Goal: Task Accomplishment & Management: Use online tool/utility

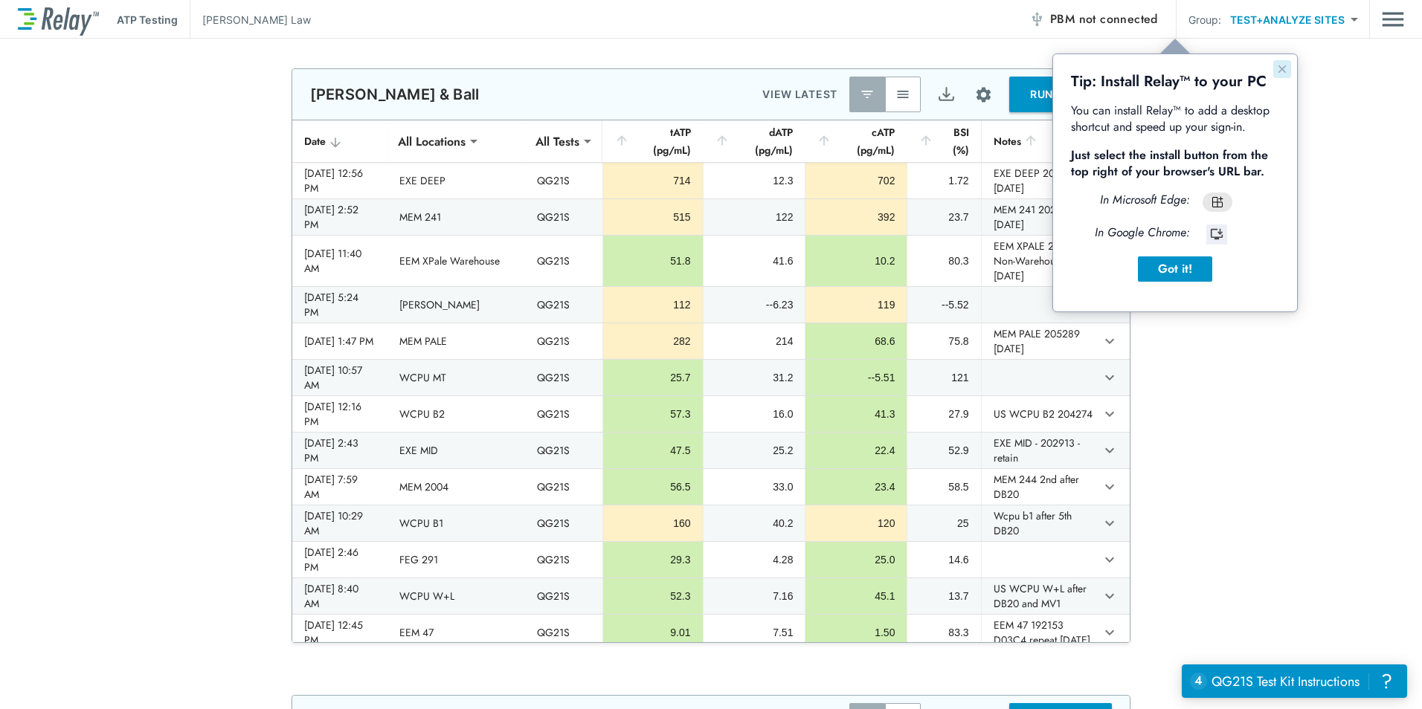
click at [1287, 64] on icon "Close guide" at bounding box center [1282, 69] width 12 height 12
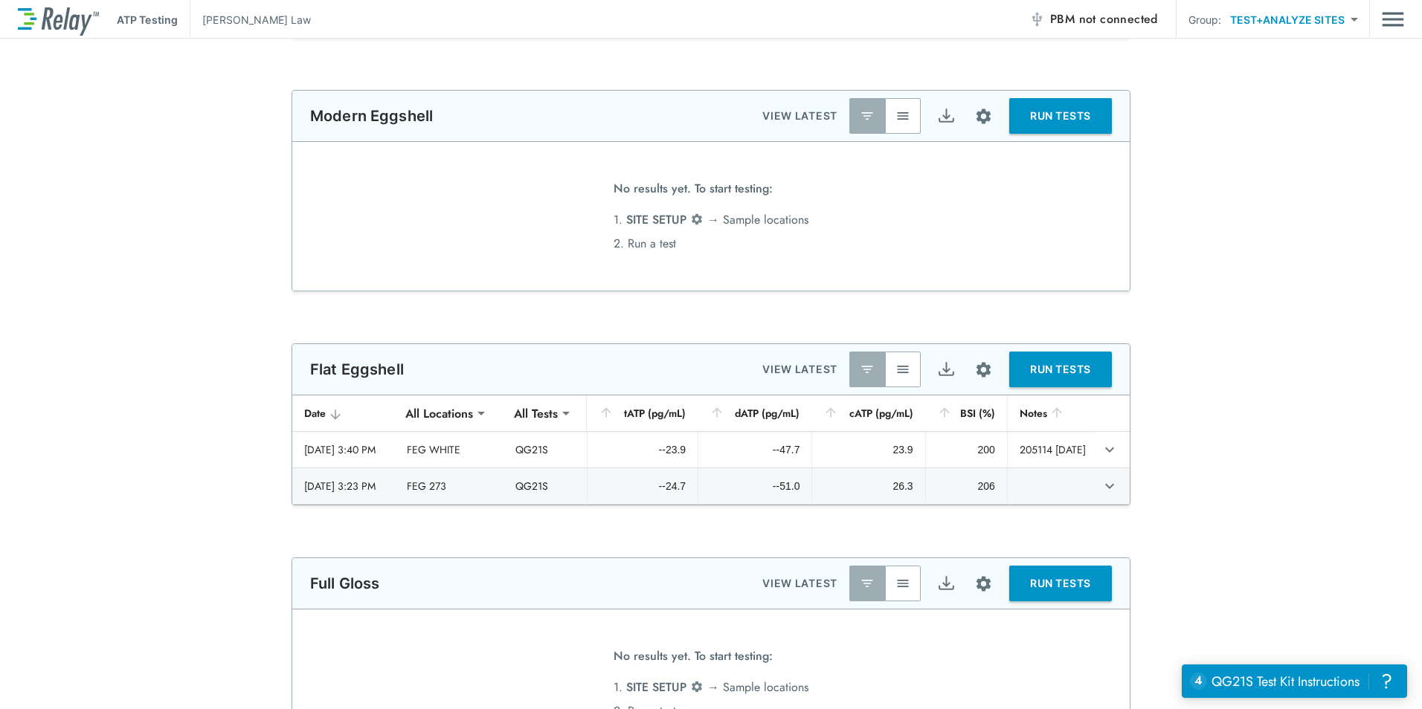
scroll to position [1413, 0]
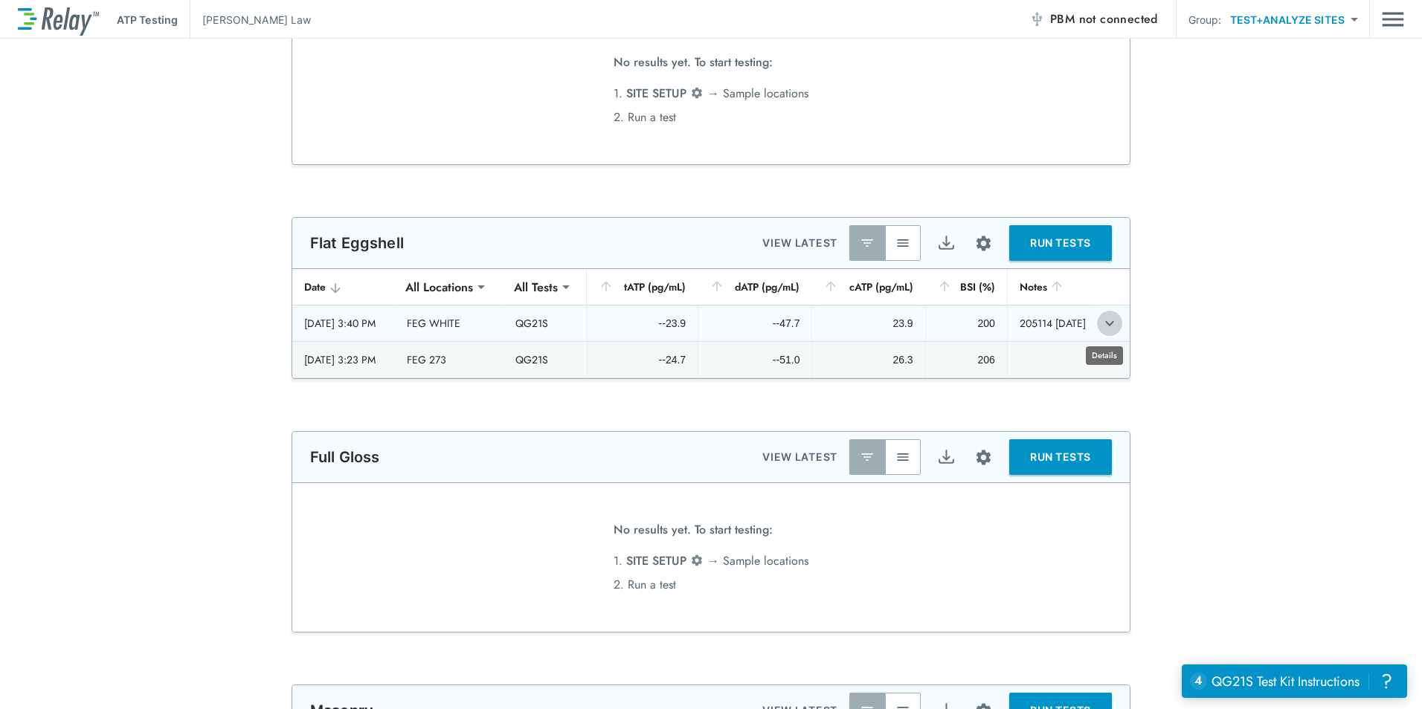
click at [1103, 329] on icon "expand row" at bounding box center [1110, 324] width 18 height 18
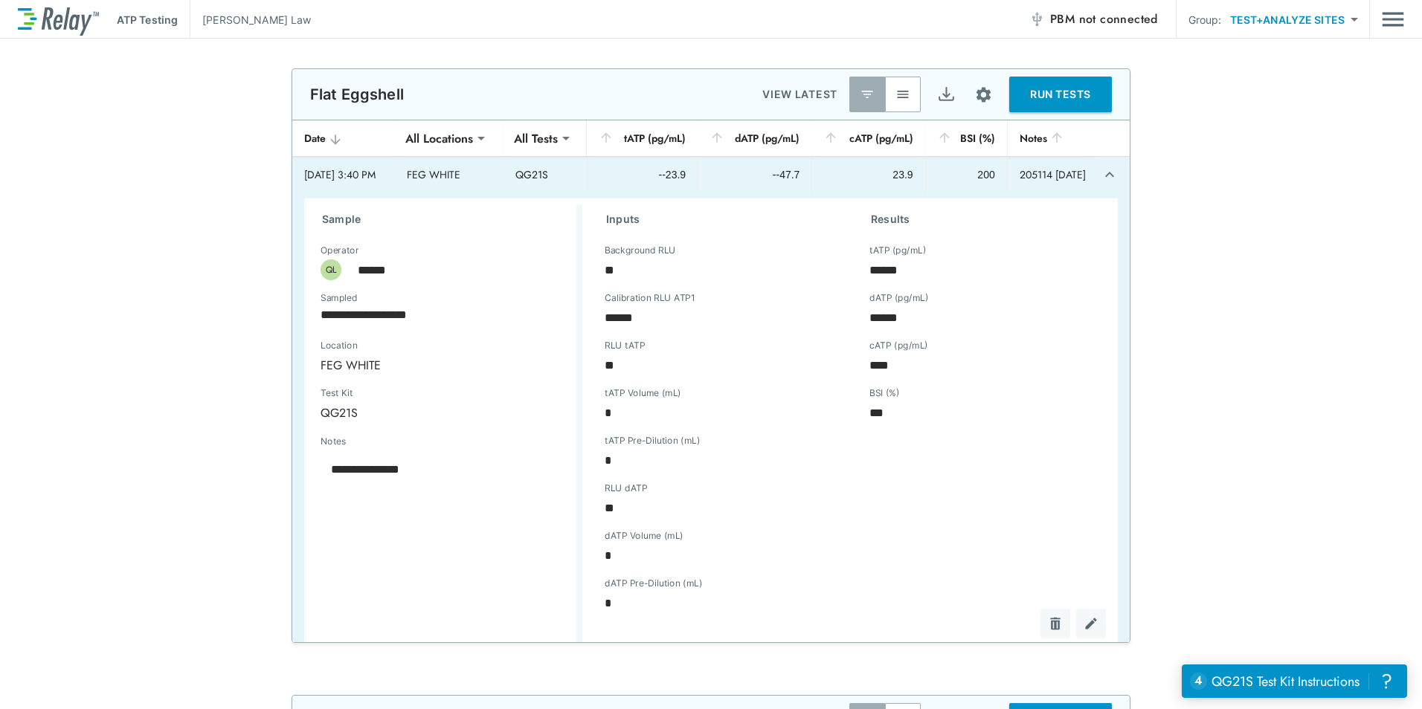
scroll to position [1487, 0]
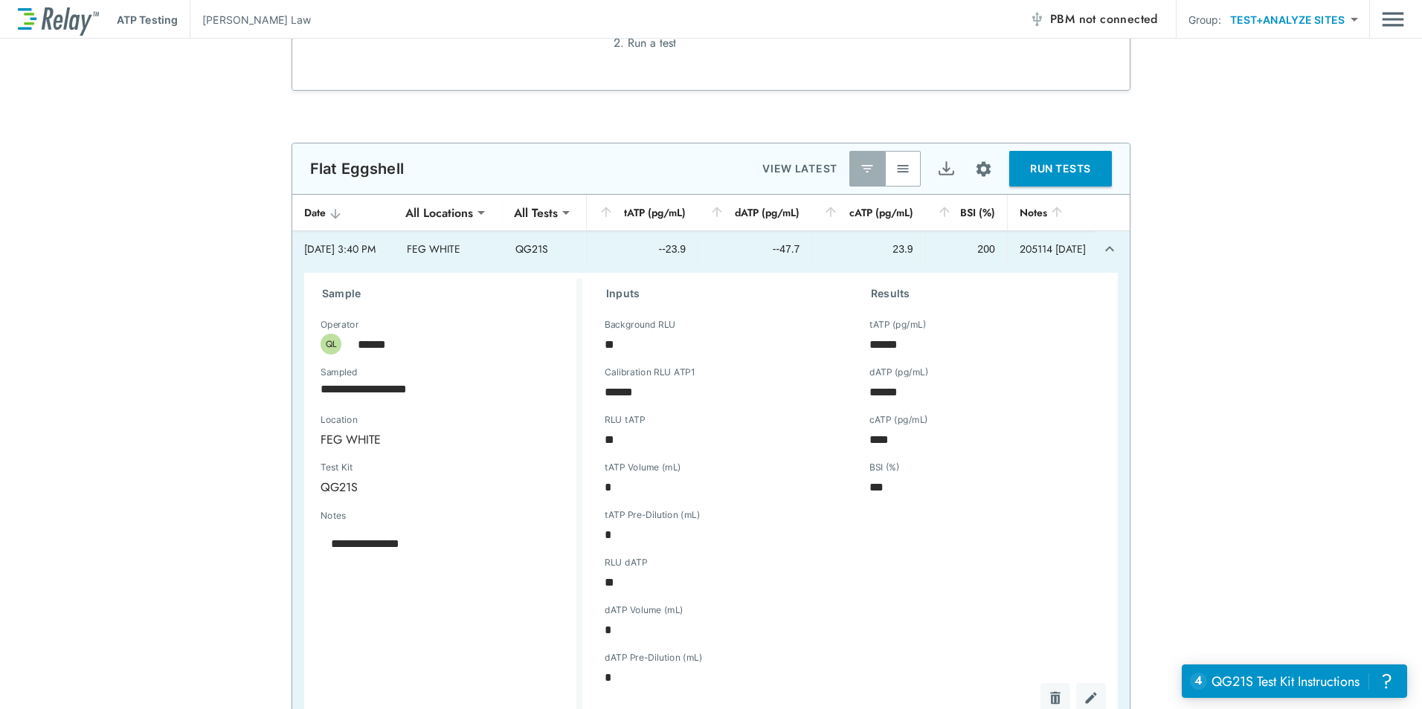
drag, startPoint x: 578, startPoint y: 364, endPoint x: 686, endPoint y: 355, distance: 108.9
click at [582, 364] on div "Inputs Background RLU ** Background RLU Calibration RLU ATP1 ****** Calibration…" at bounding box center [714, 496] width 265 height 434
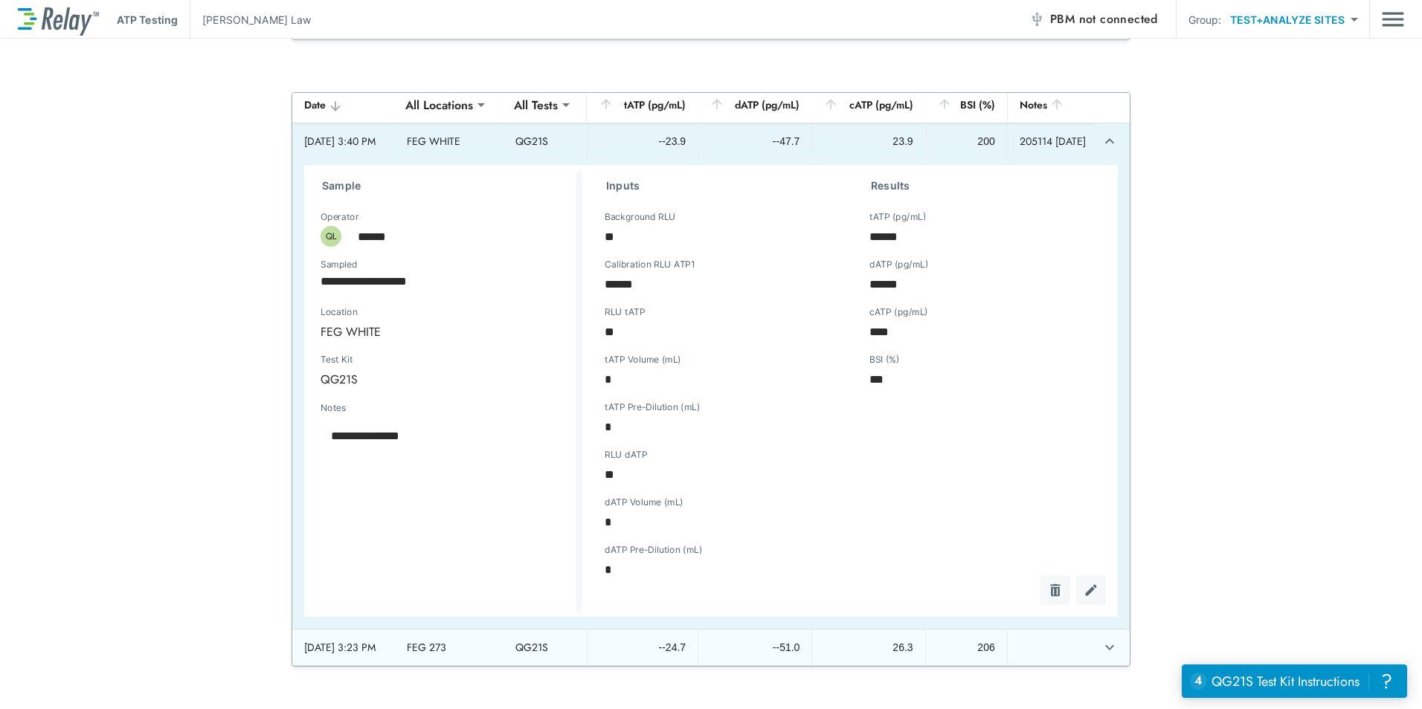
scroll to position [1562, 0]
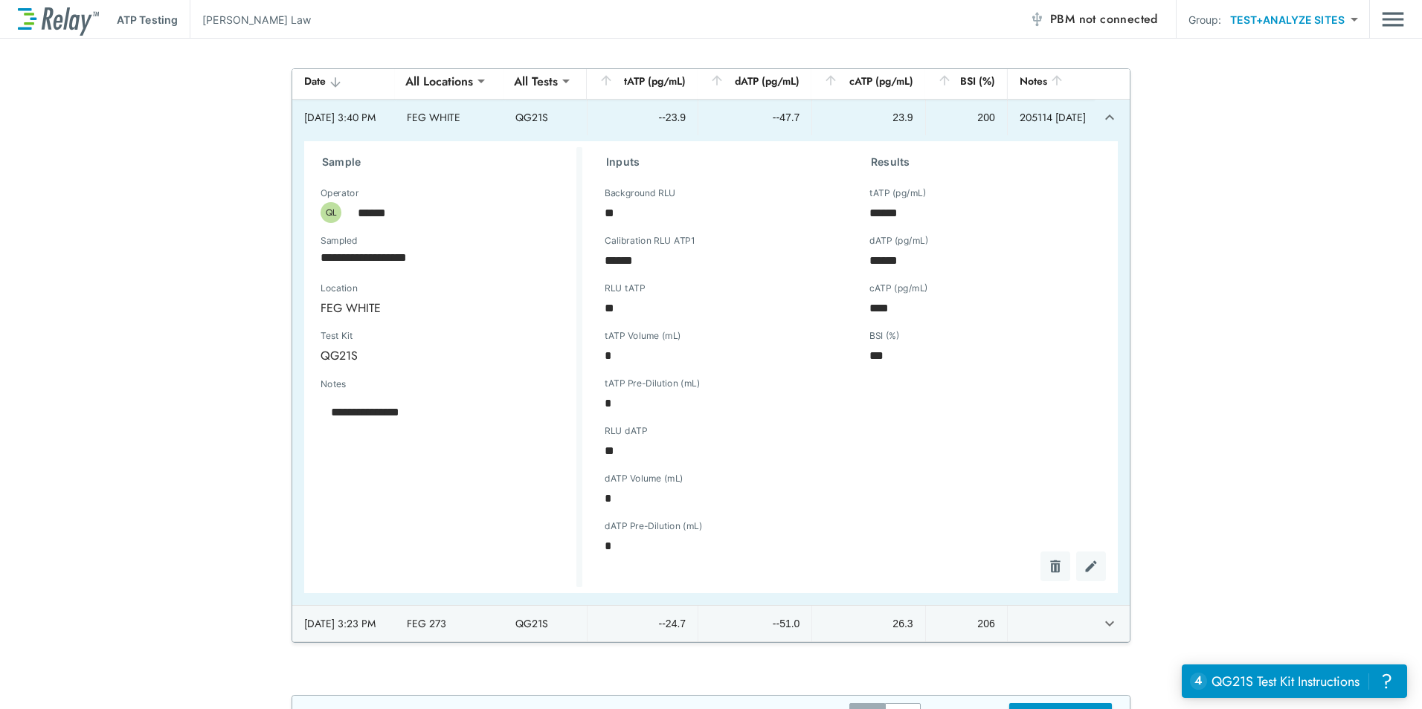
click at [1084, 559] on img "Edit test" at bounding box center [1091, 566] width 15 height 15
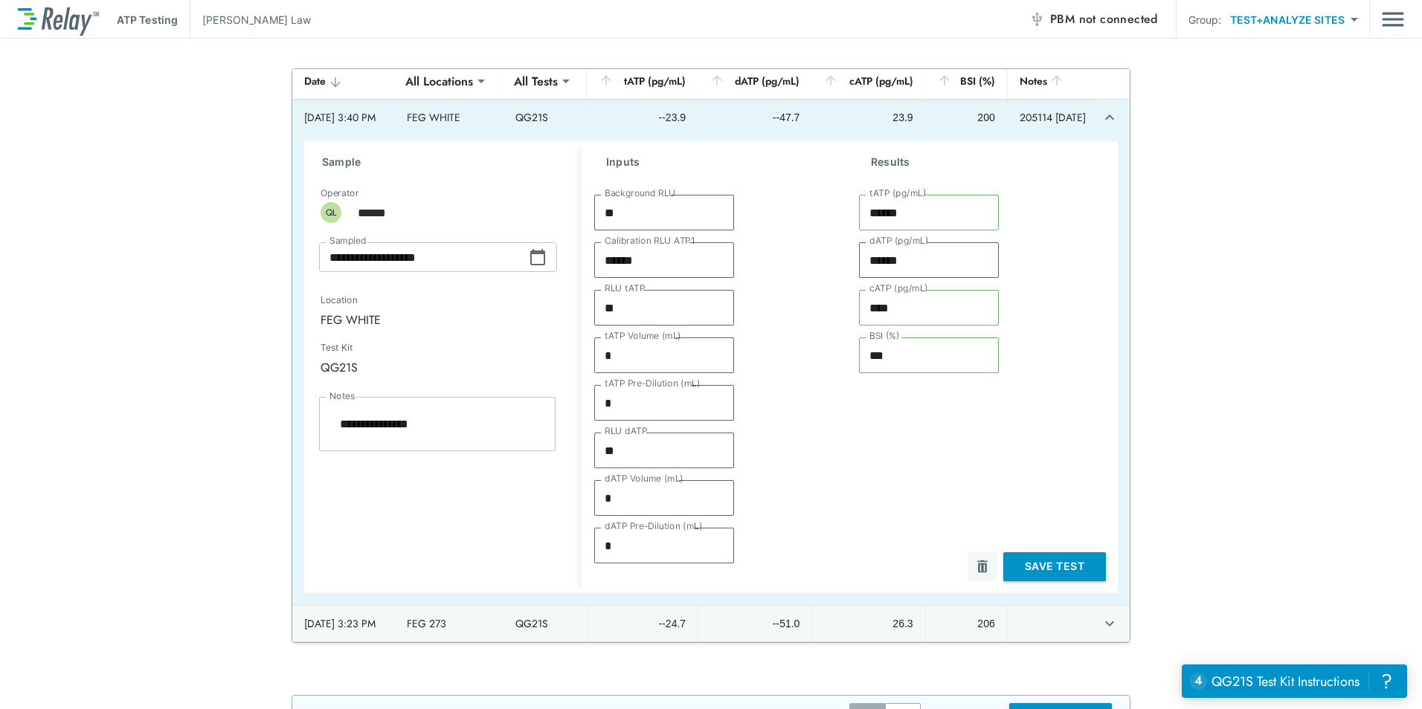
click at [654, 207] on input "**" at bounding box center [664, 213] width 140 height 30
drag, startPoint x: 635, startPoint y: 205, endPoint x: 451, endPoint y: 190, distance: 185.1
click at [459, 193] on div "**********" at bounding box center [711, 367] width 814 height 452
type textarea "*"
type input "*"
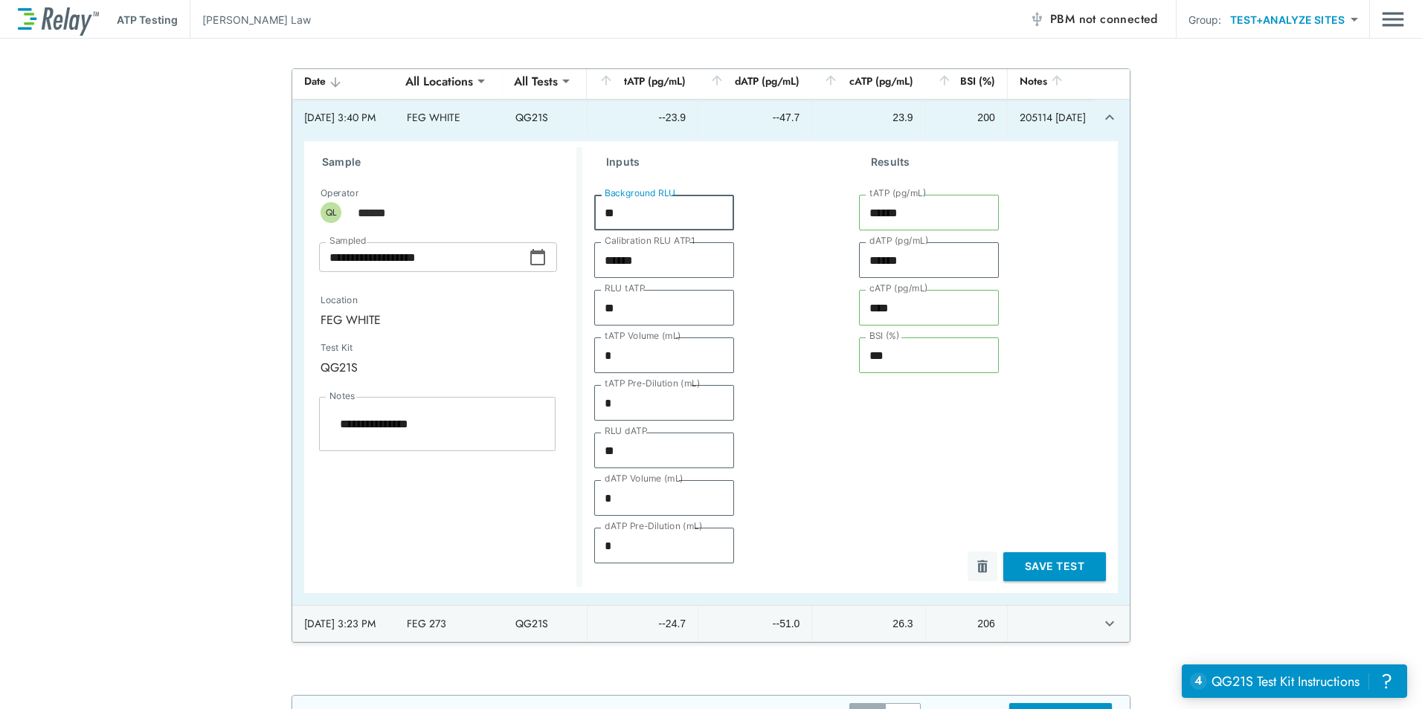
type input "****"
type input "***"
type textarea "*"
type input "****"
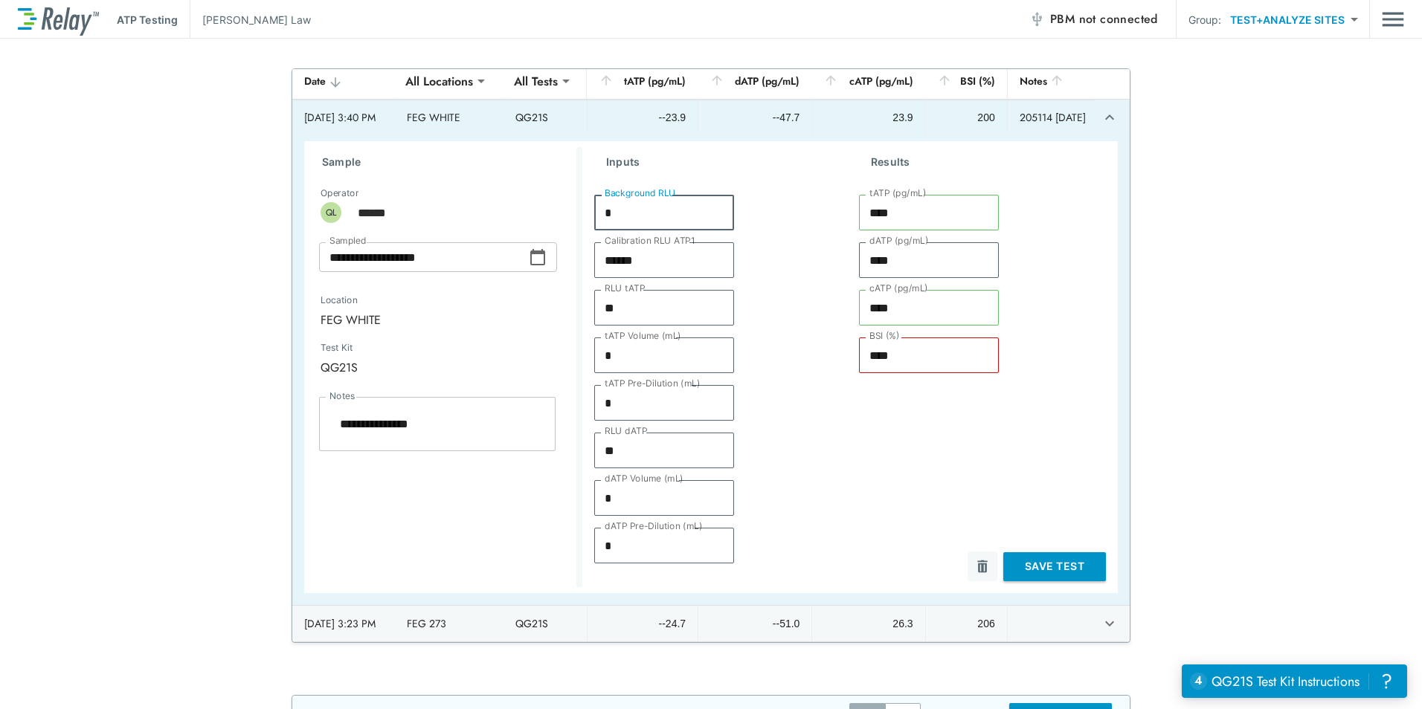
type textarea "*"
type input "*"
click at [1037, 562] on button "Save Test" at bounding box center [1054, 567] width 103 height 29
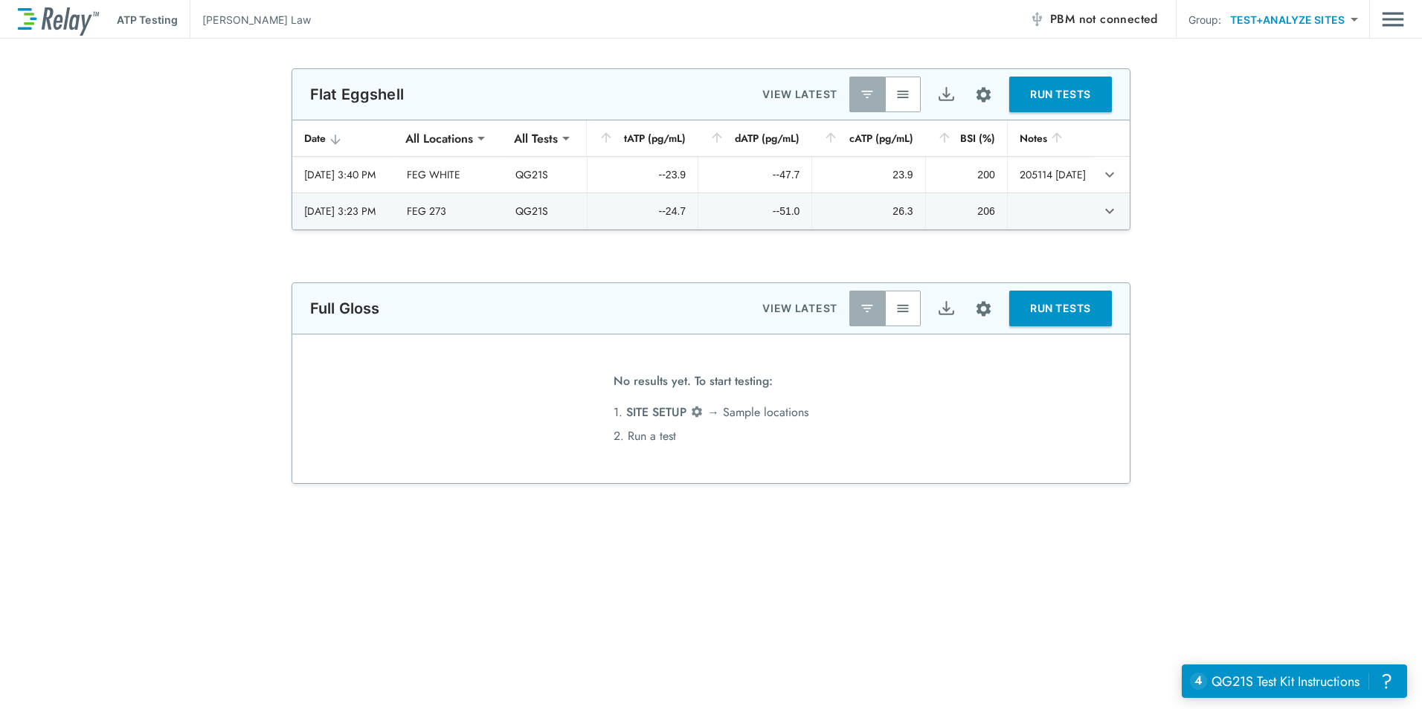
type textarea "*"
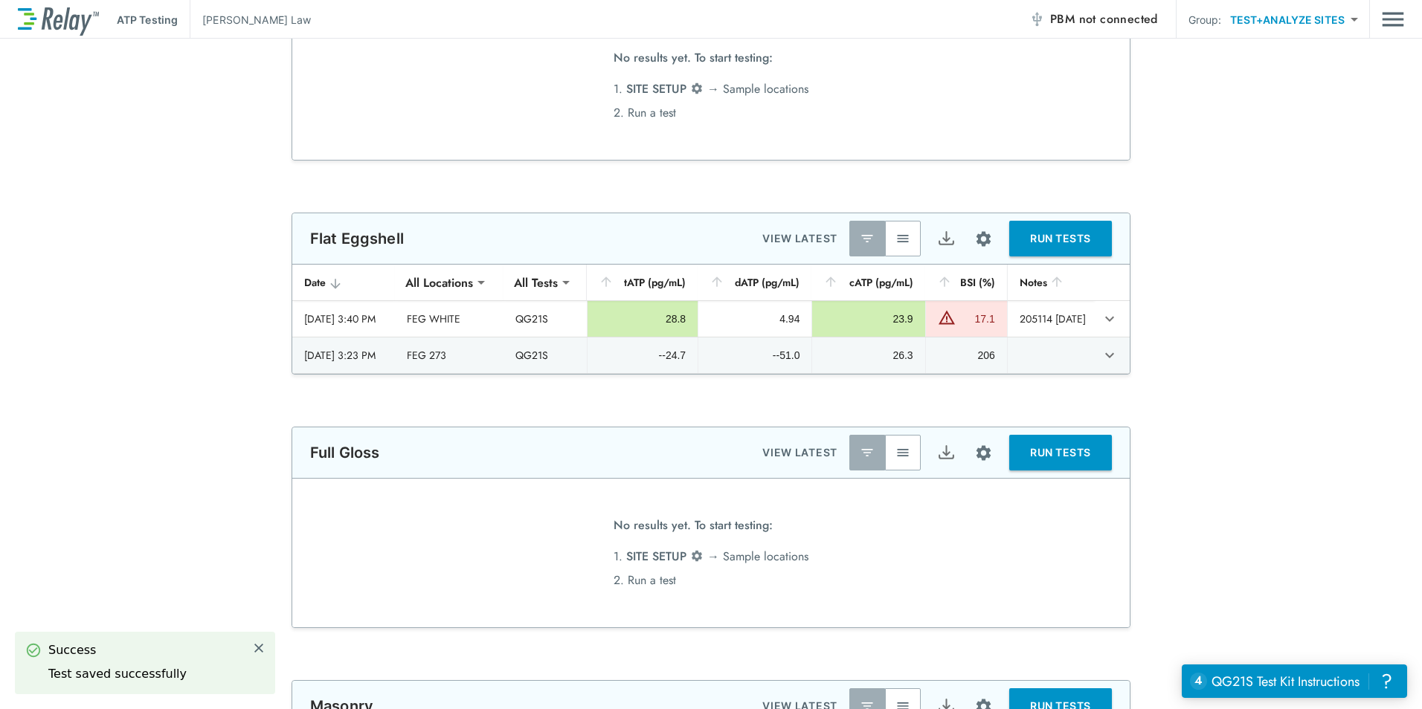
scroll to position [1413, 0]
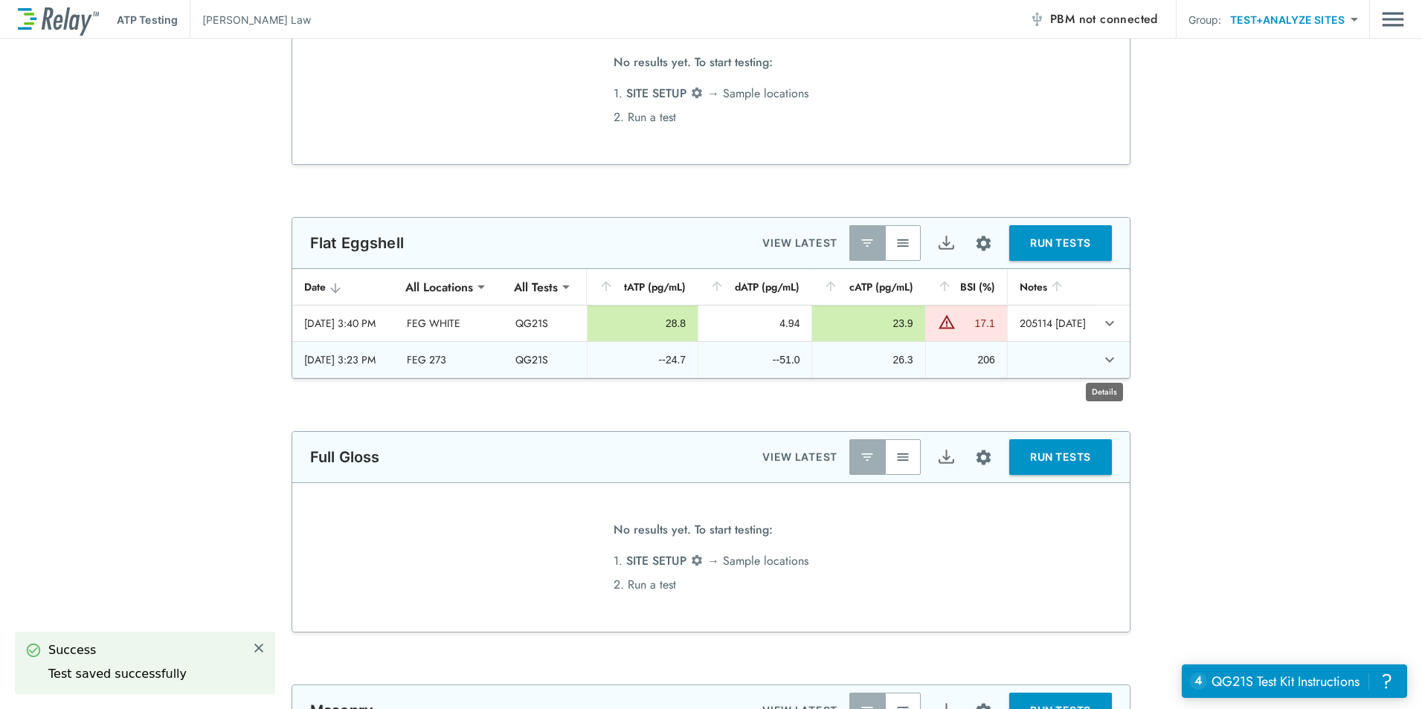
click at [1103, 363] on icon "expand row" at bounding box center [1110, 360] width 18 height 18
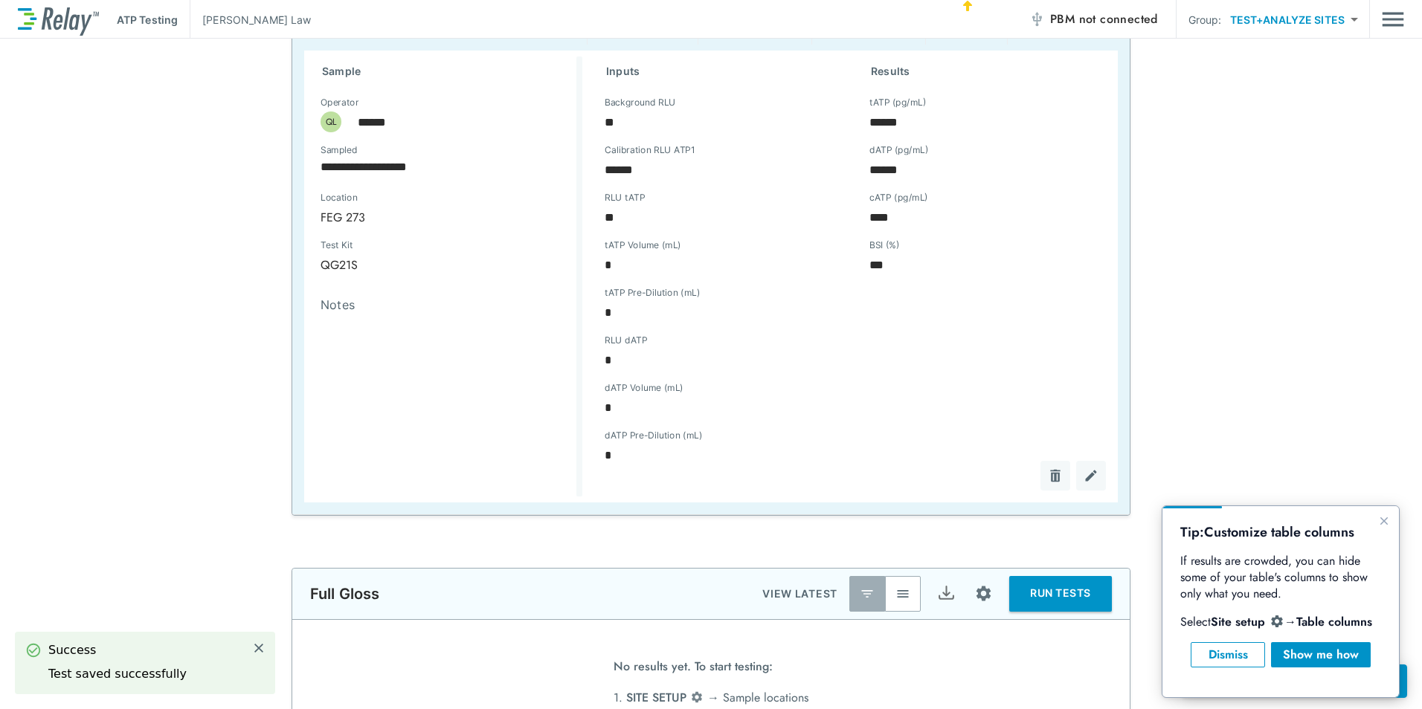
scroll to position [1711, 0]
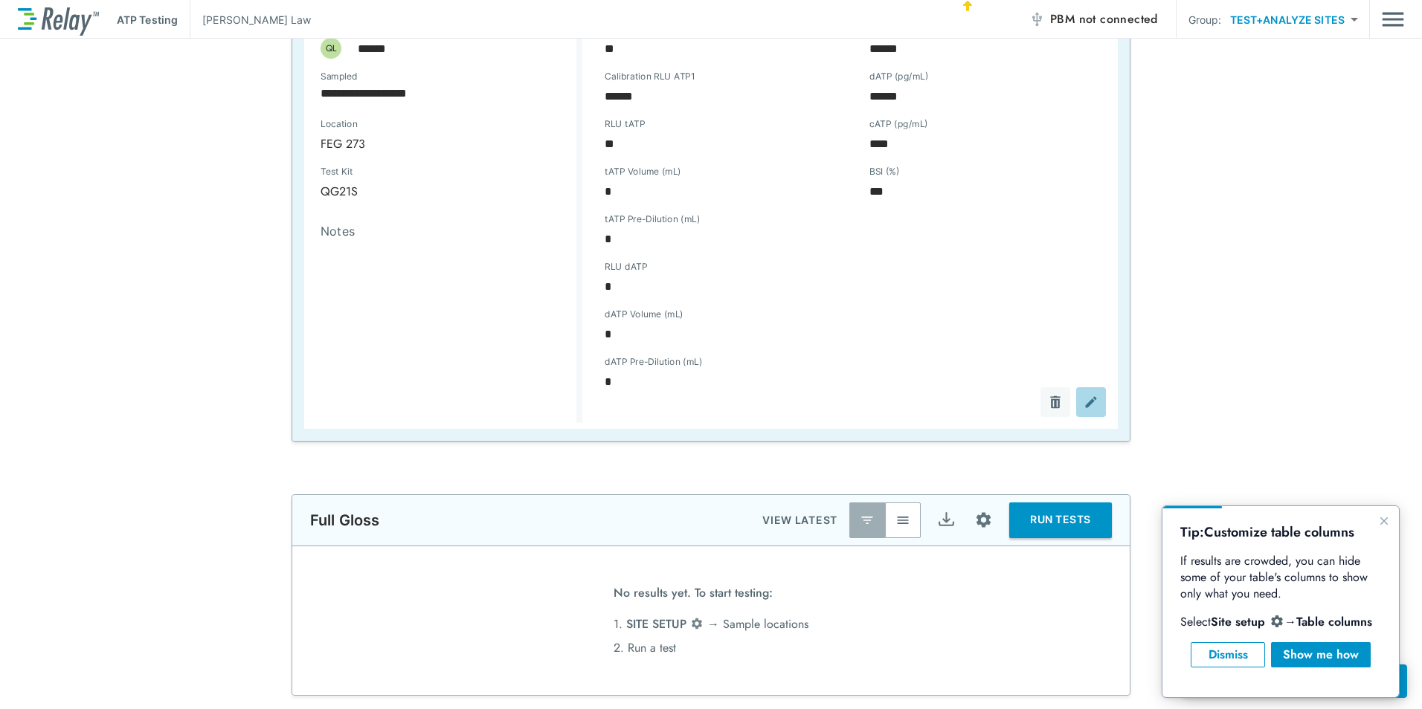
click at [1076, 401] on button "sticky table" at bounding box center [1091, 402] width 30 height 30
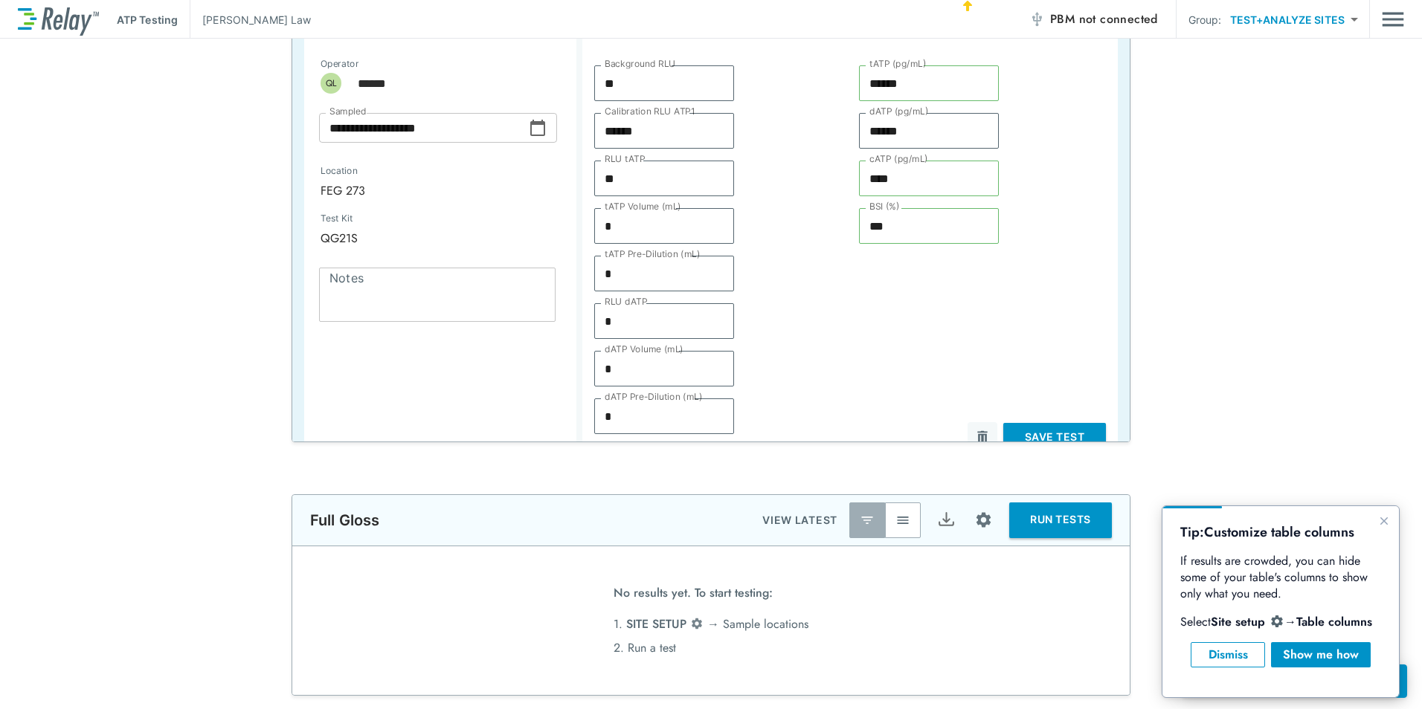
scroll to position [0, 0]
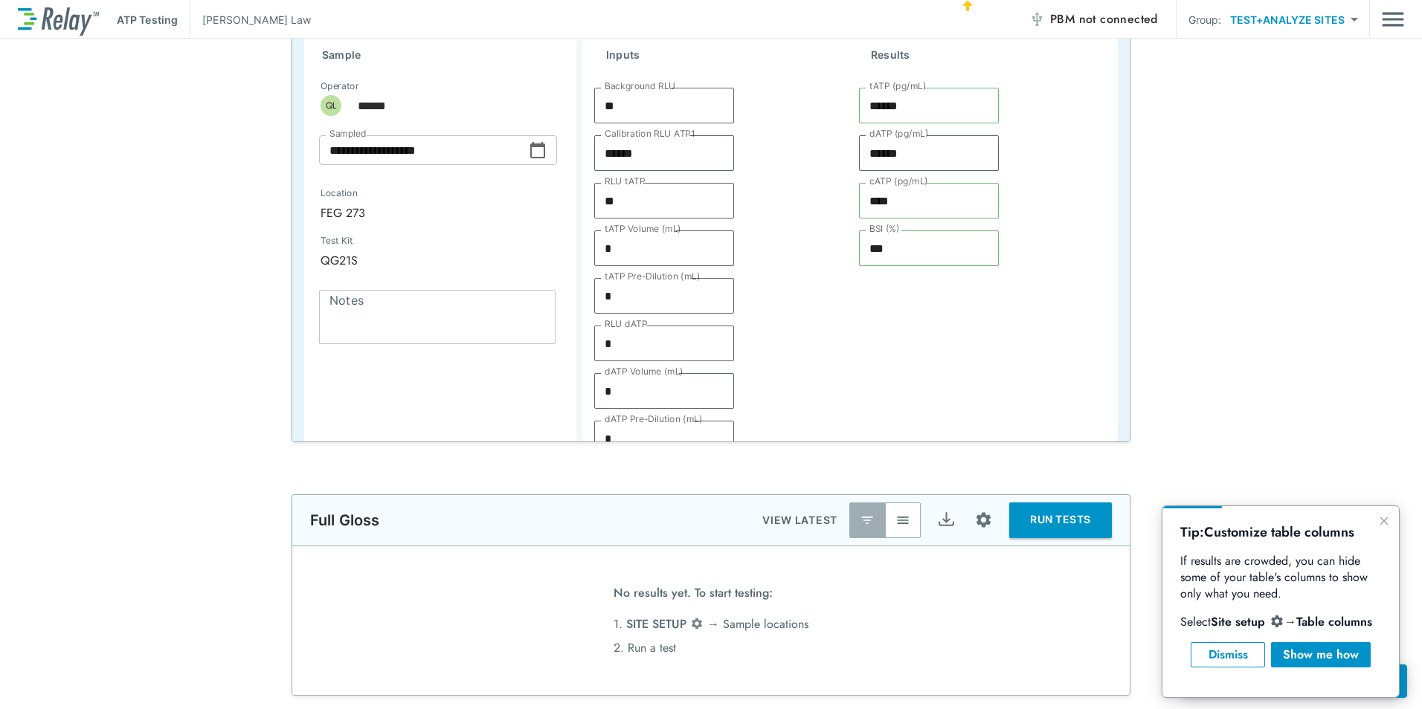
click at [664, 115] on input "**" at bounding box center [664, 106] width 140 height 30
type input "*"
type input "****"
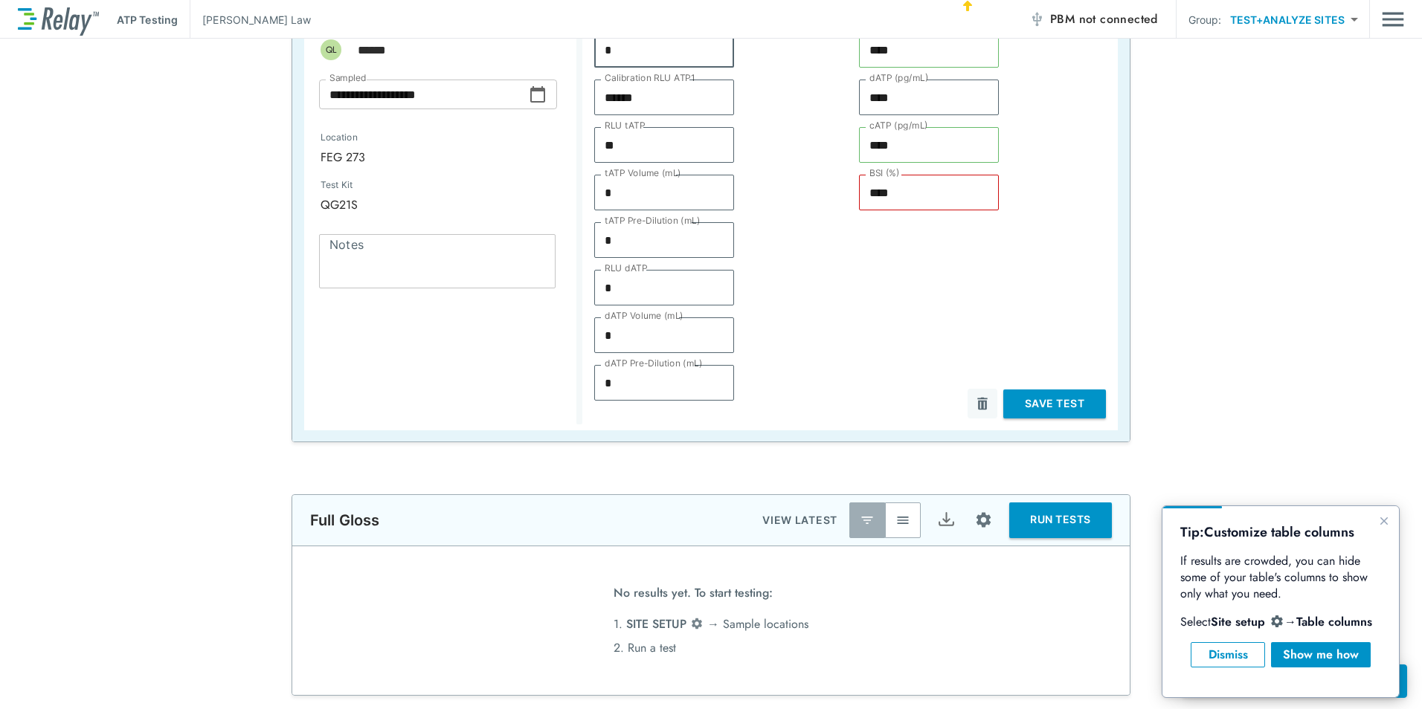
scroll to position [63, 0]
type input "*"
click at [1042, 396] on button "Save Test" at bounding box center [1054, 402] width 103 height 29
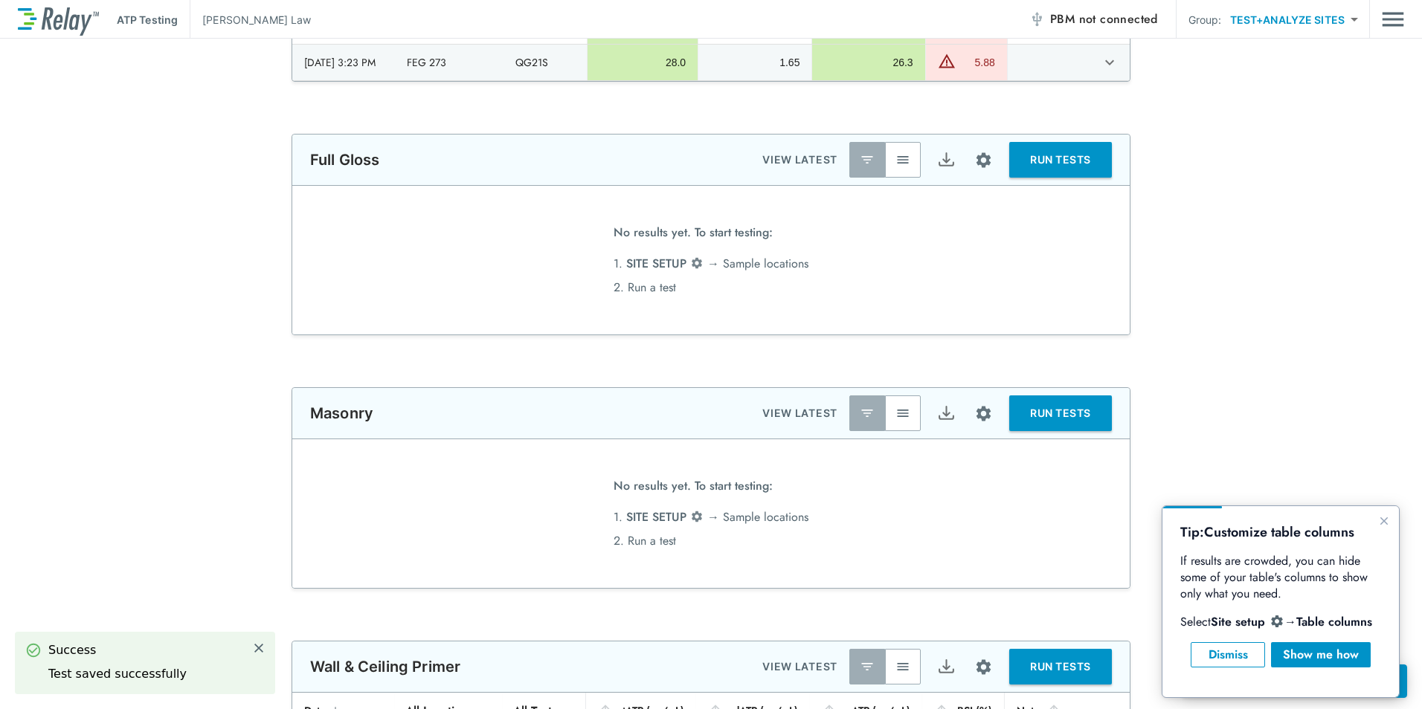
scroll to position [1383, 0]
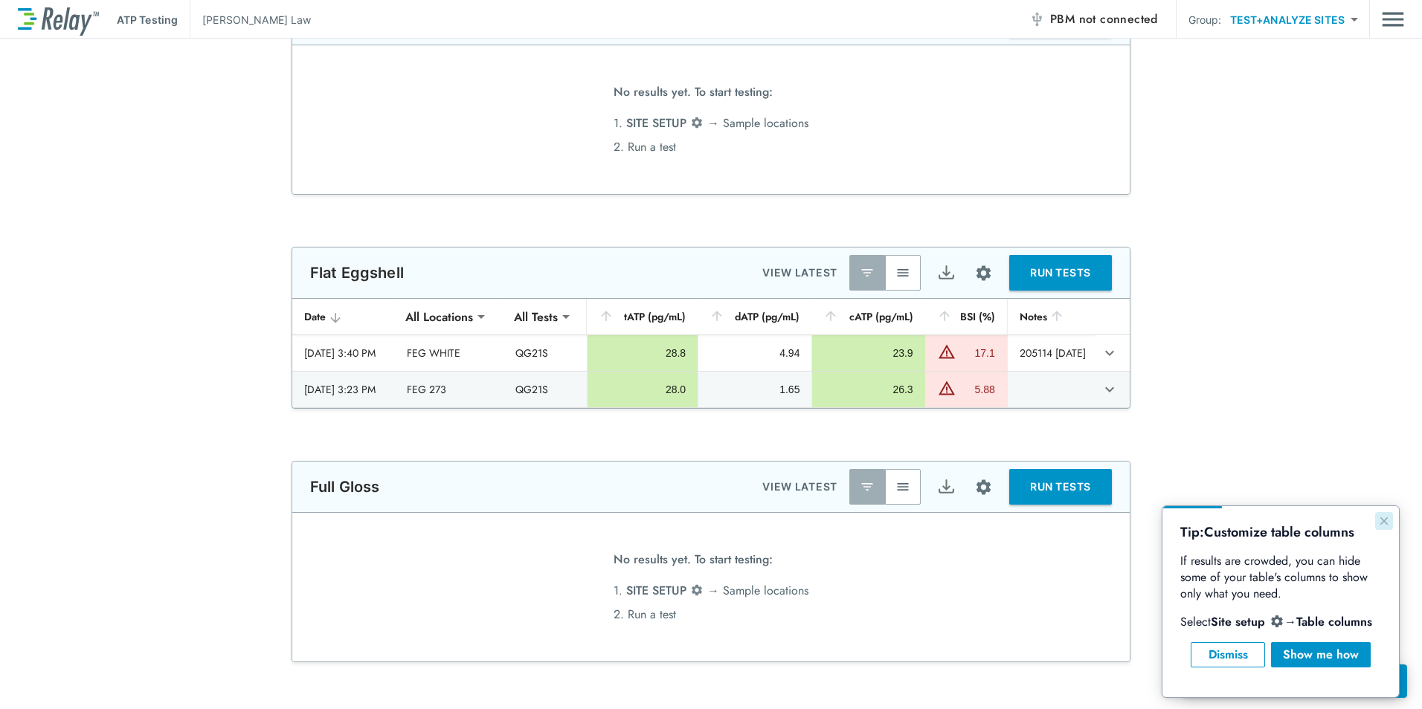
click at [1384, 521] on icon "Close guide" at bounding box center [1383, 521] width 7 height 7
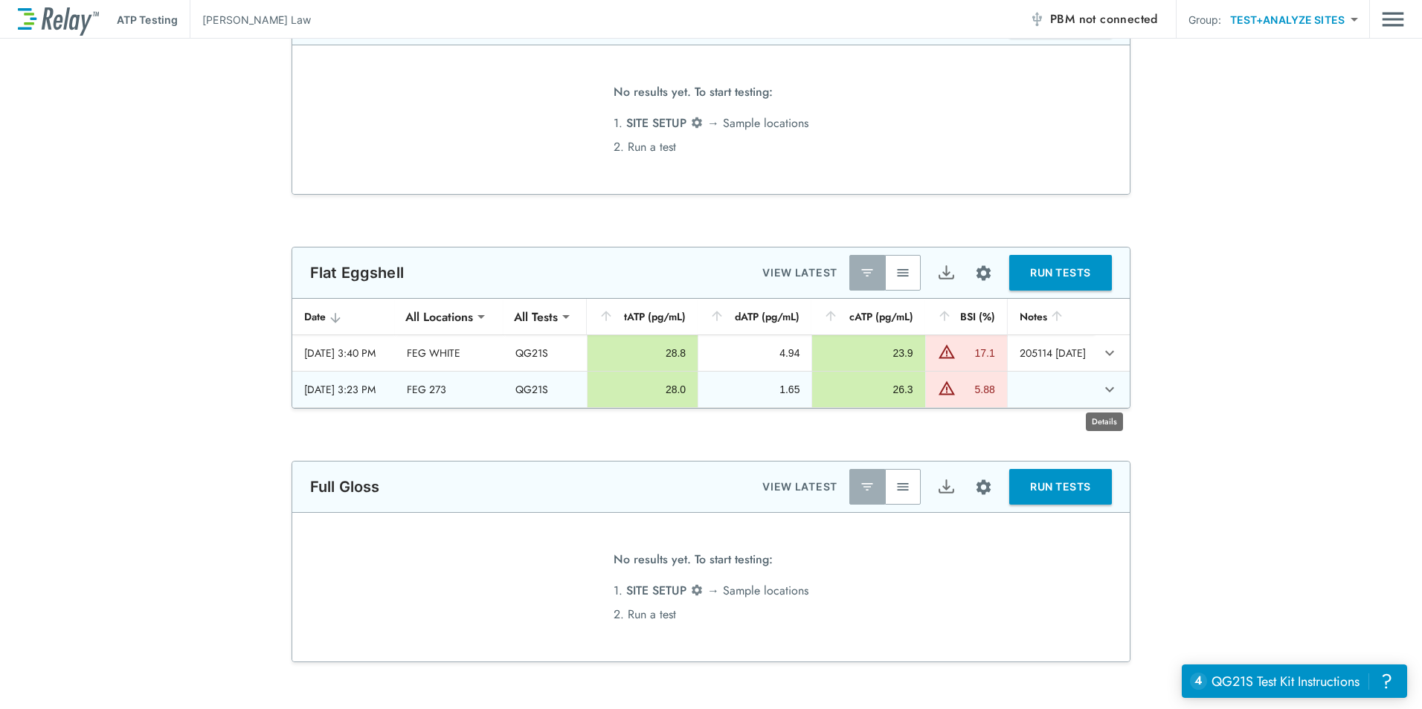
click at [1101, 393] on icon "expand row" at bounding box center [1110, 390] width 18 height 18
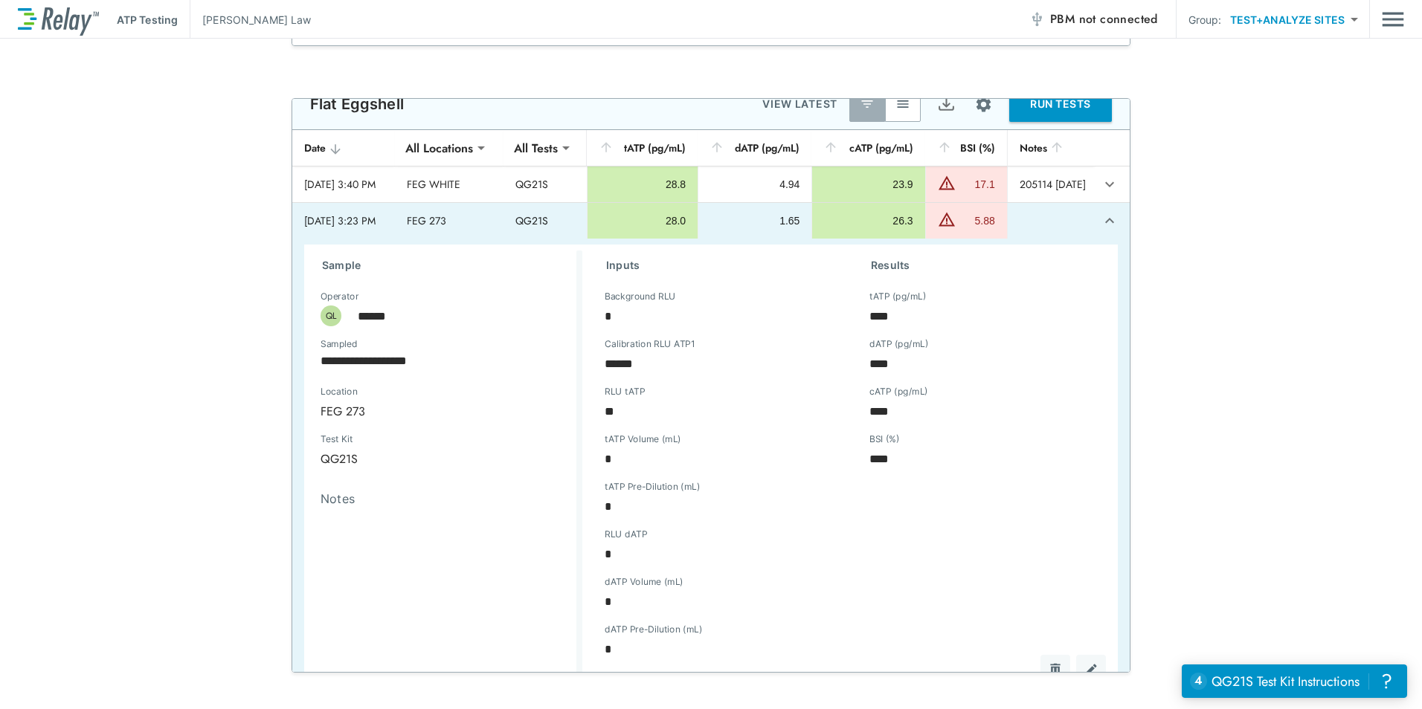
scroll to position [0, 0]
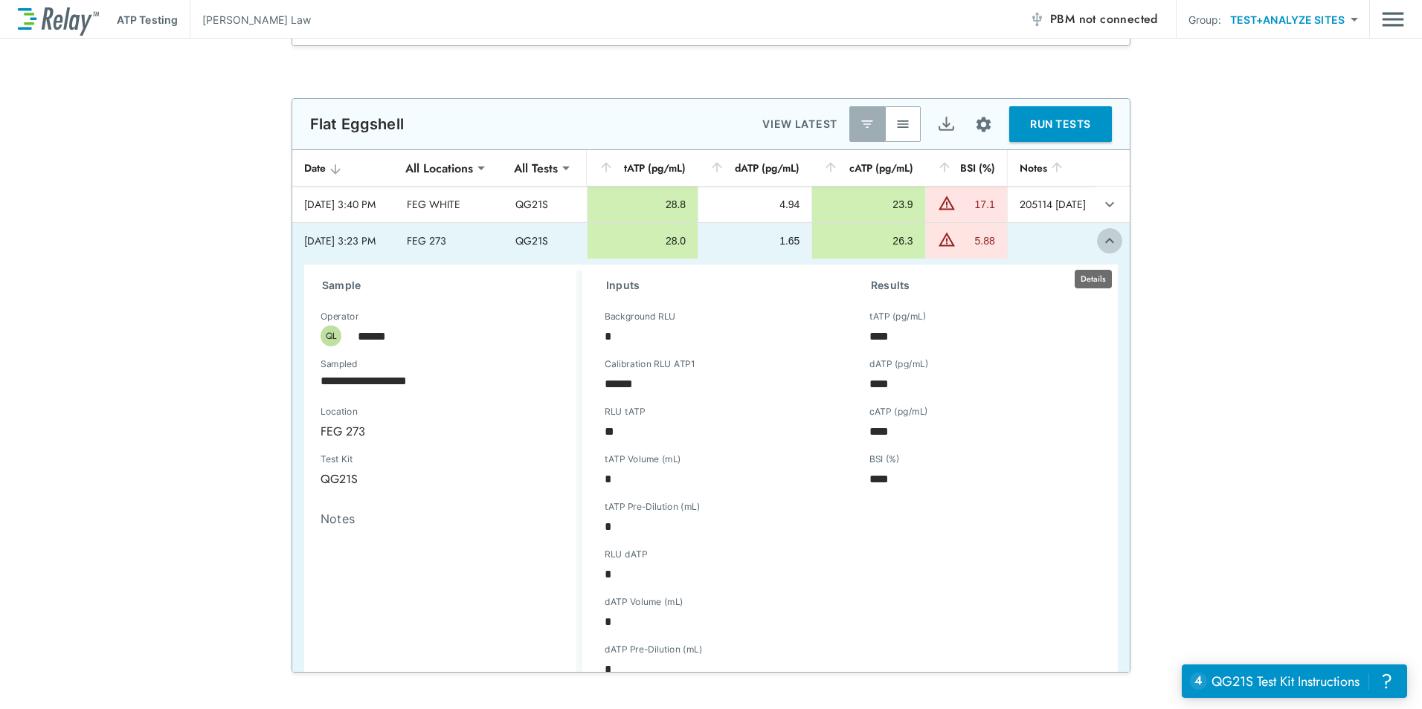
click at [1101, 250] on icon "expand row" at bounding box center [1110, 241] width 18 height 18
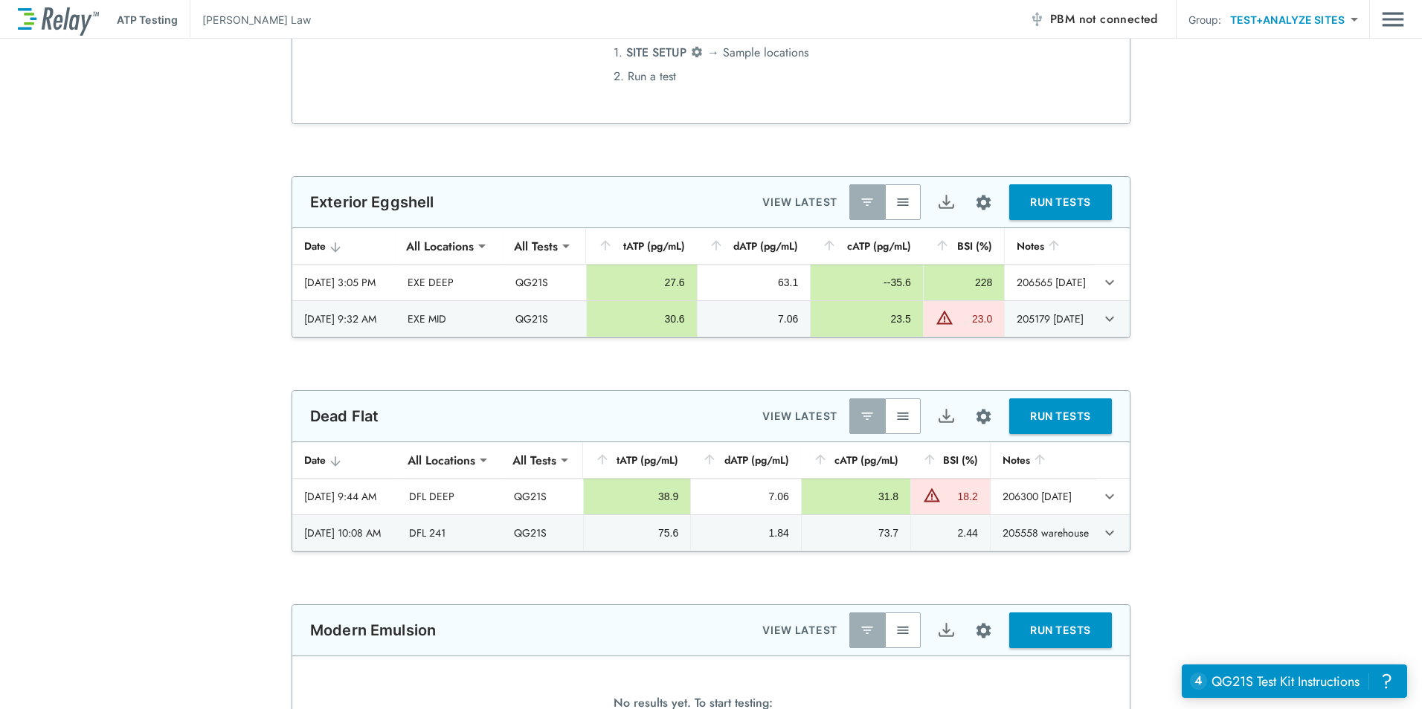
scroll to position [714, 0]
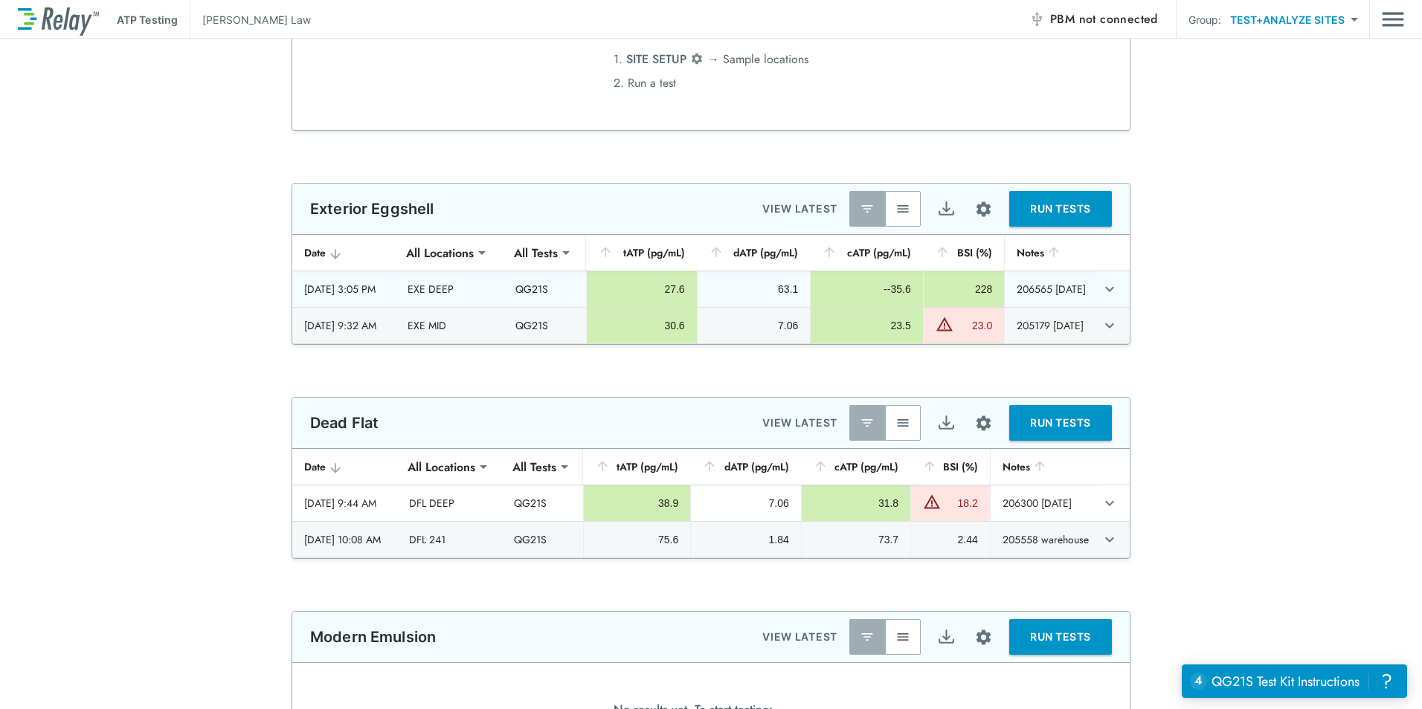
click at [1108, 288] on icon "expand row" at bounding box center [1109, 289] width 9 height 5
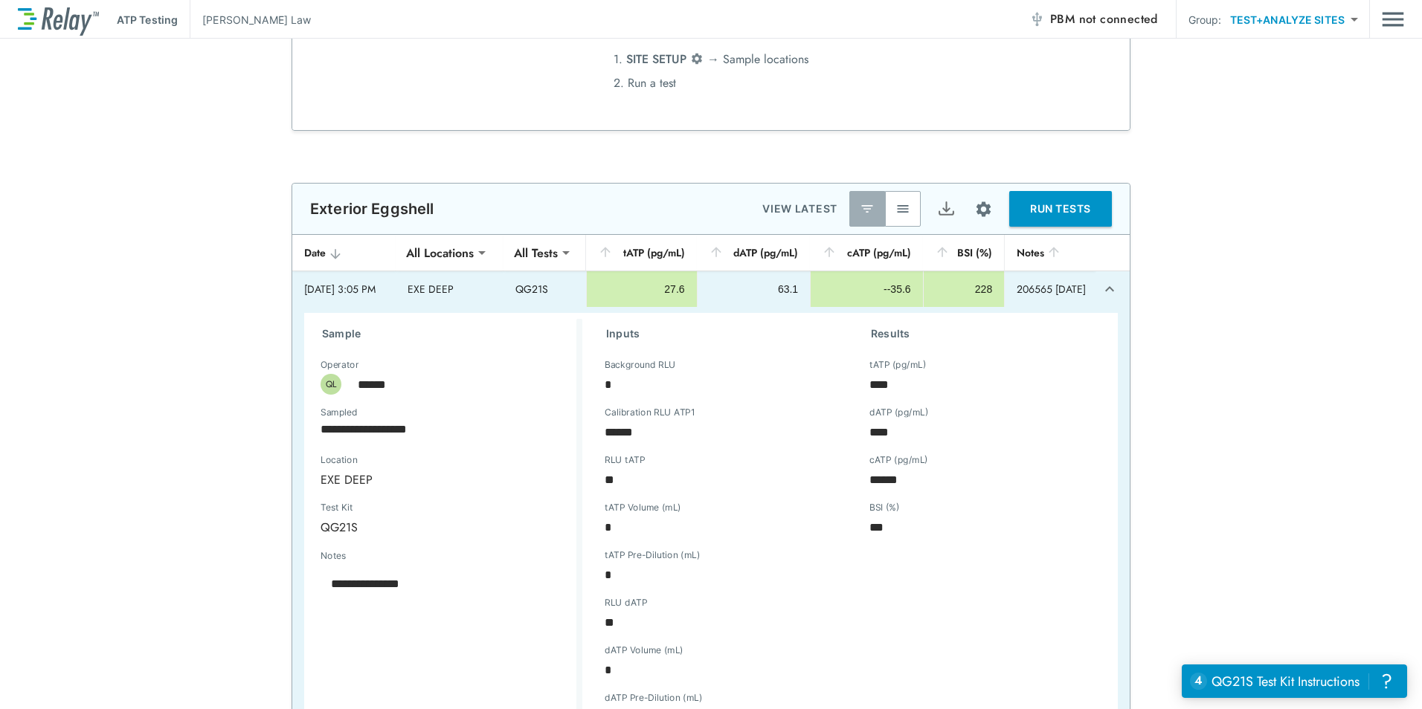
type textarea "*"
click at [1101, 288] on icon "expand row" at bounding box center [1110, 289] width 18 height 18
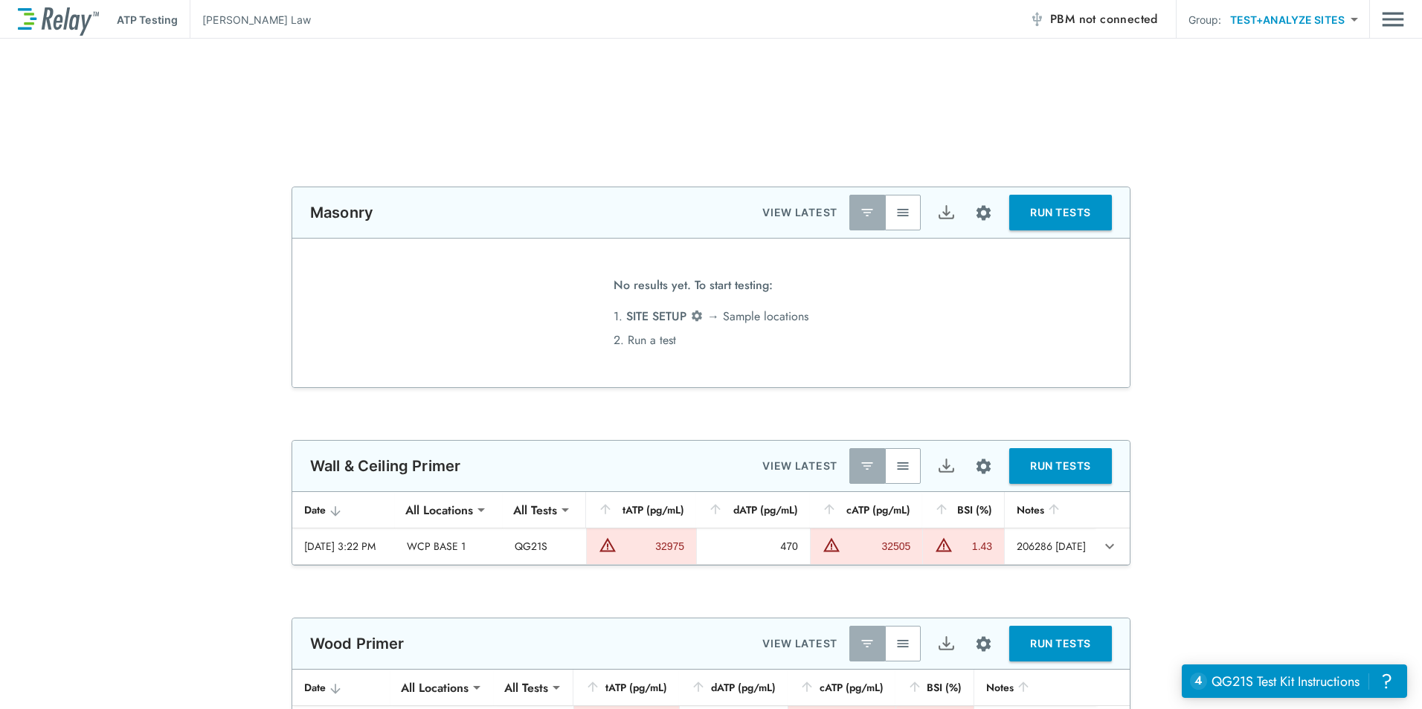
scroll to position [1978, 0]
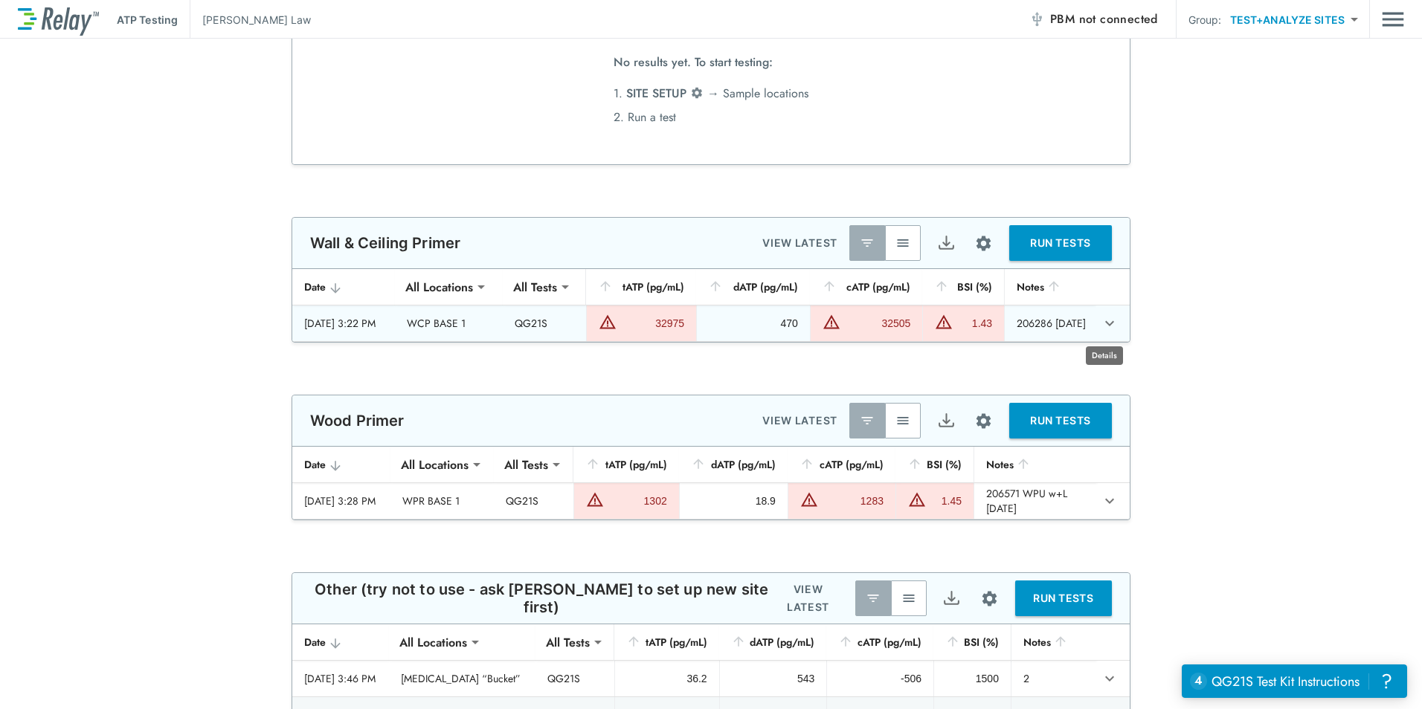
click at [1113, 324] on button "expand row" at bounding box center [1109, 323] width 25 height 25
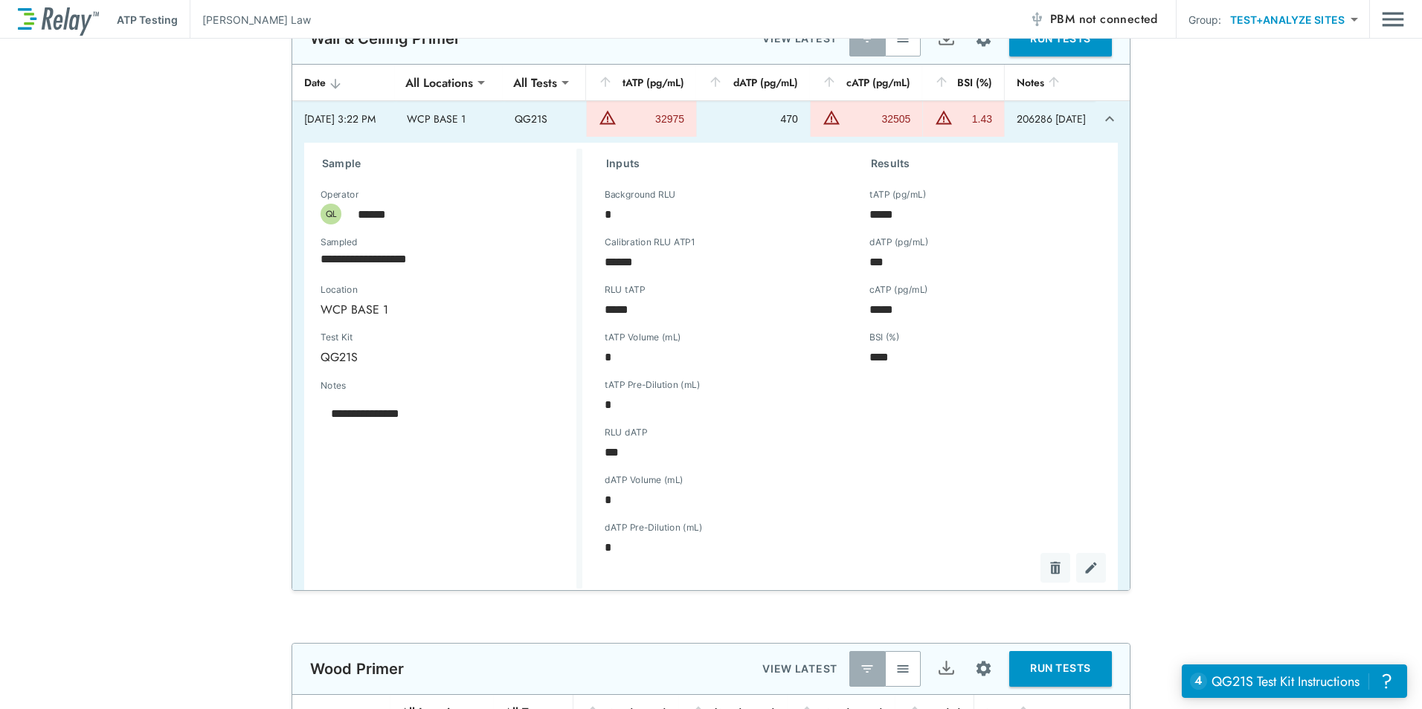
scroll to position [0, 0]
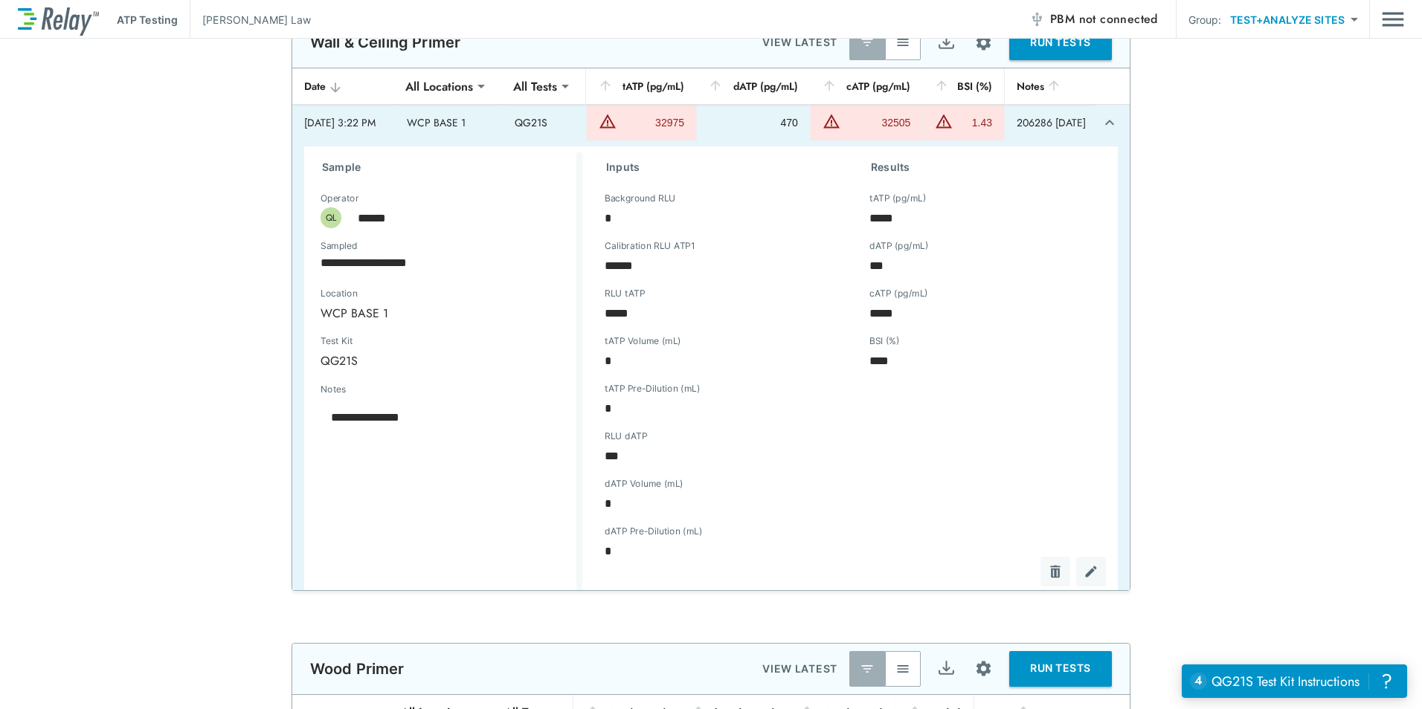
type textarea "*"
click at [1101, 120] on icon "expand row" at bounding box center [1110, 123] width 18 height 18
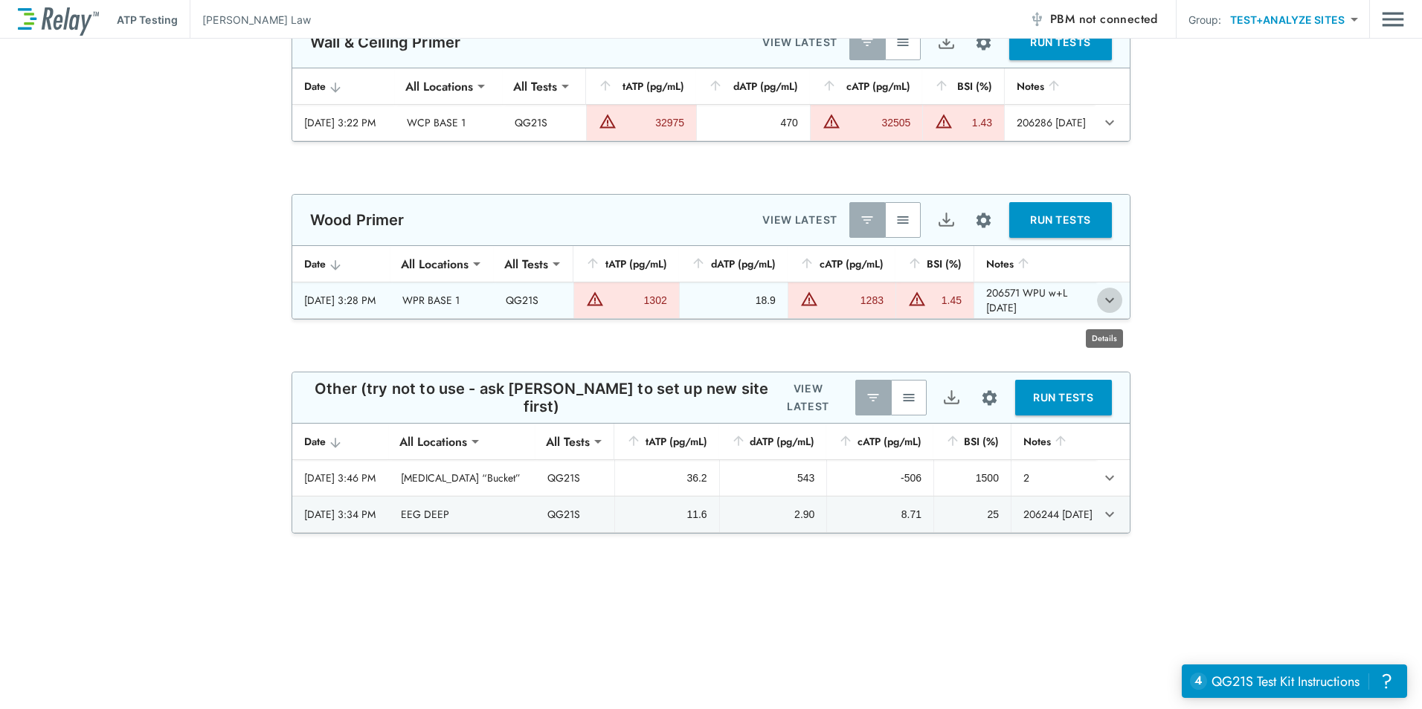
click at [1101, 307] on icon "expand row" at bounding box center [1110, 301] width 18 height 18
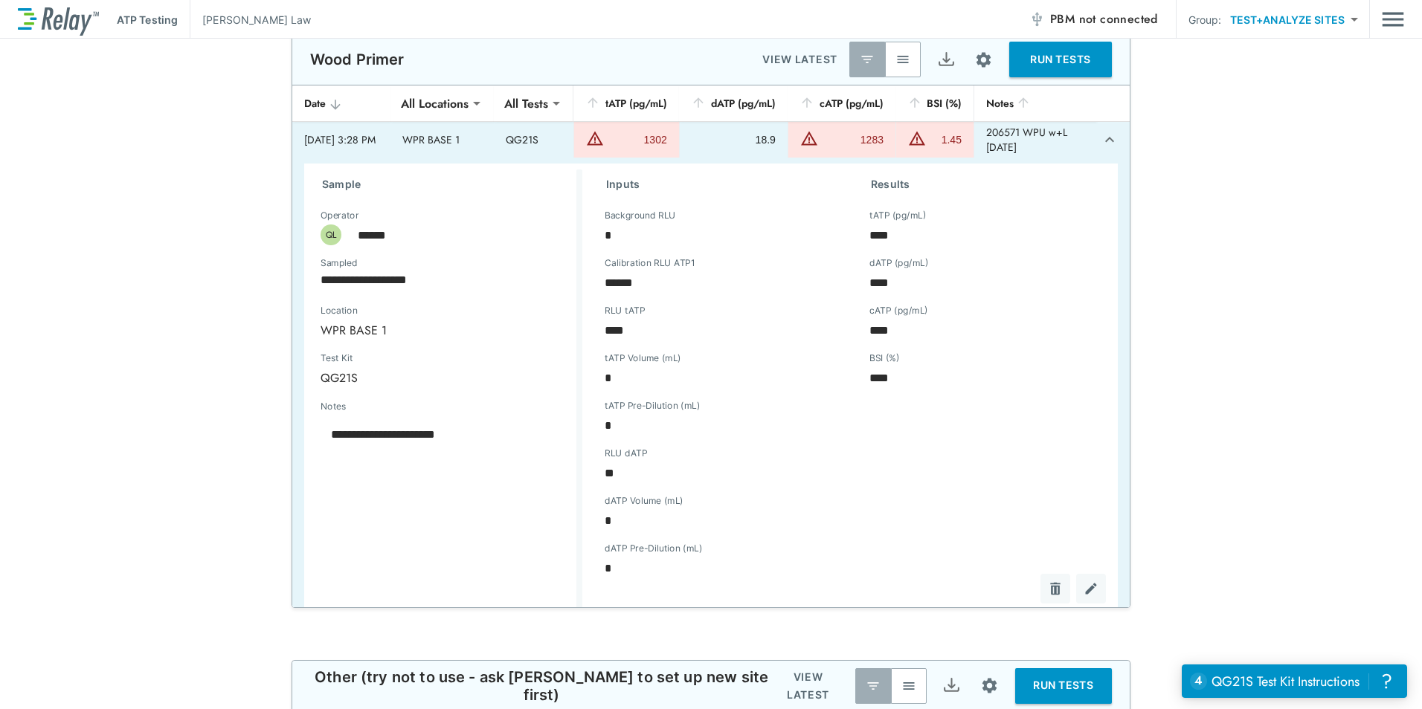
scroll to position [2201, 0]
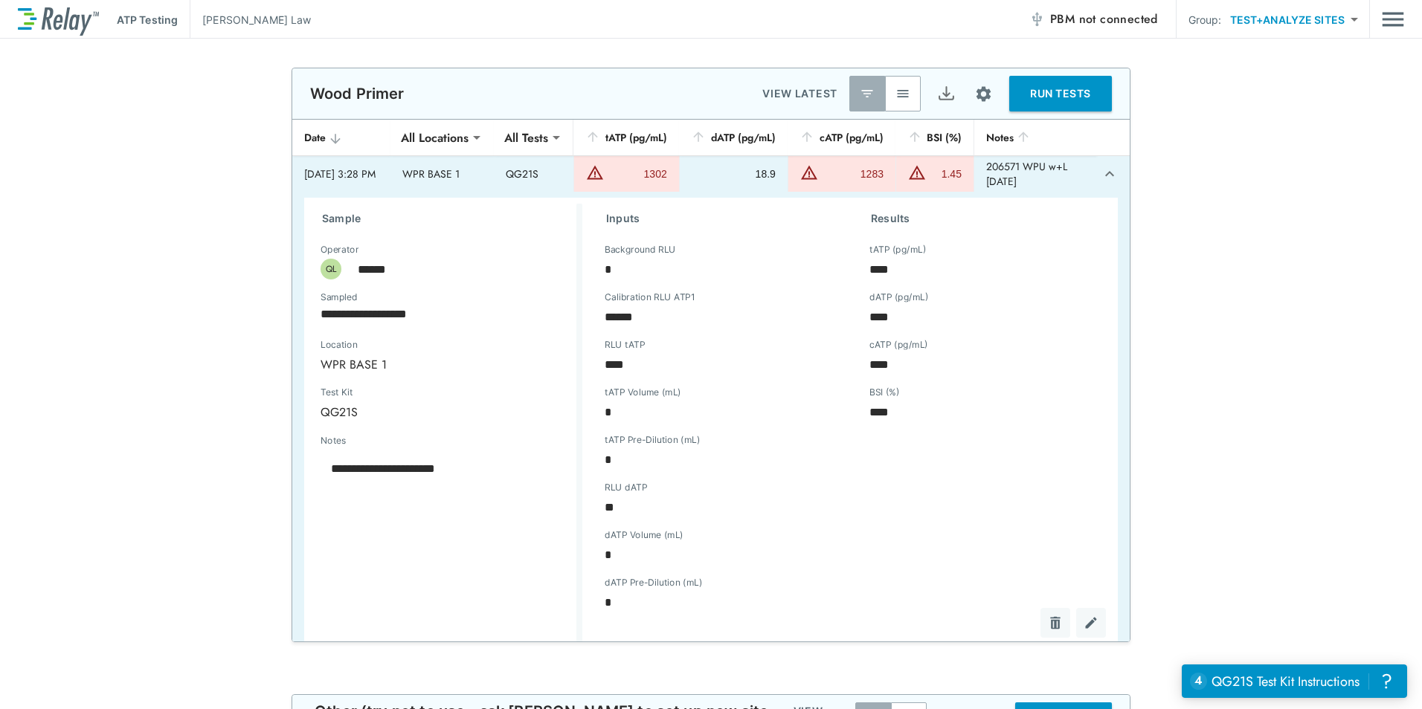
type textarea "*"
click at [1101, 183] on icon "expand row" at bounding box center [1110, 174] width 18 height 18
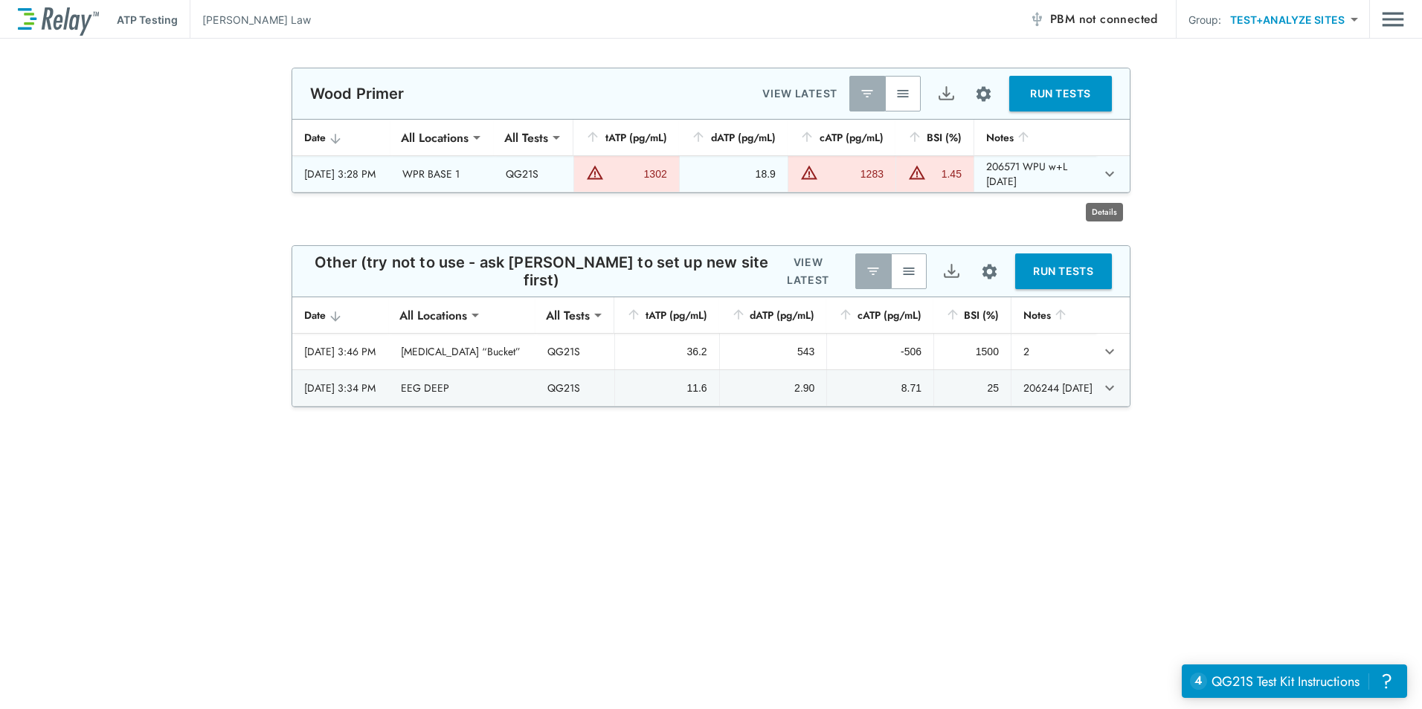
type textarea "*"
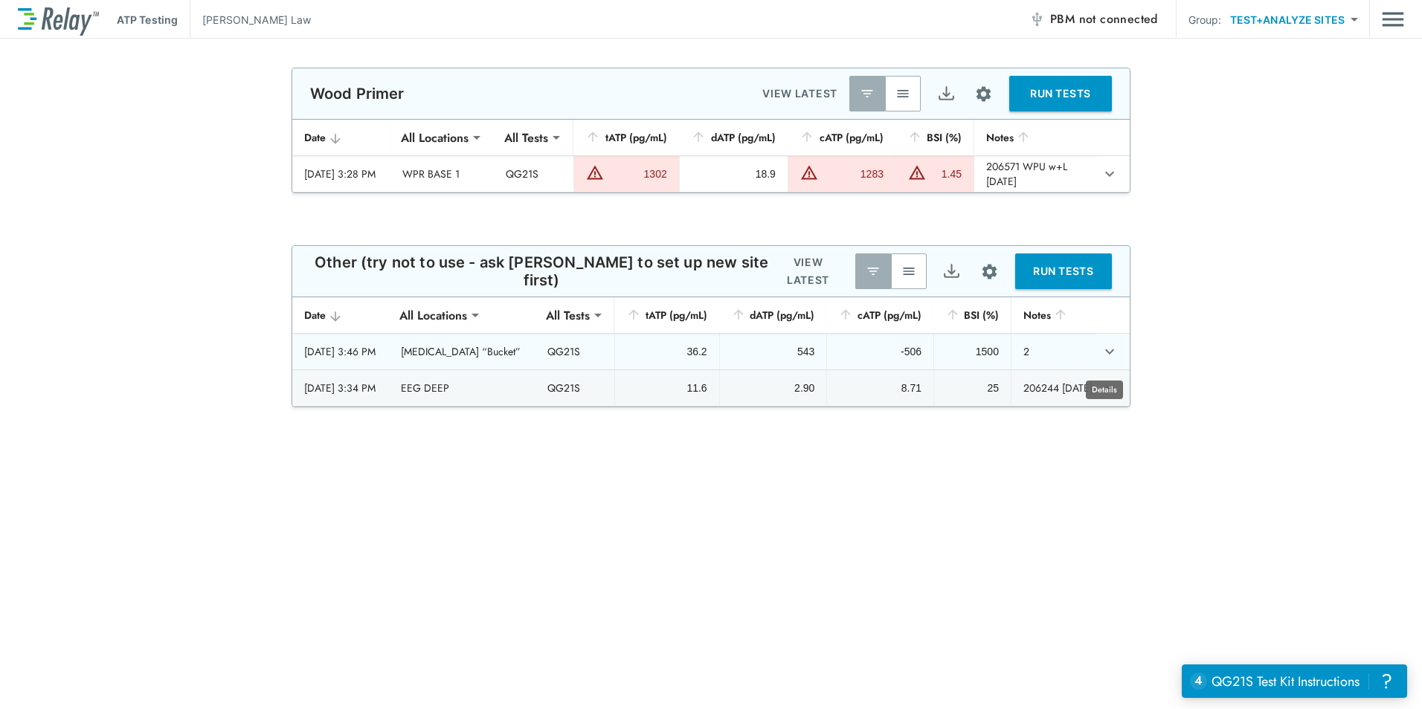
click at [1101, 361] on icon "expand row" at bounding box center [1110, 352] width 18 height 18
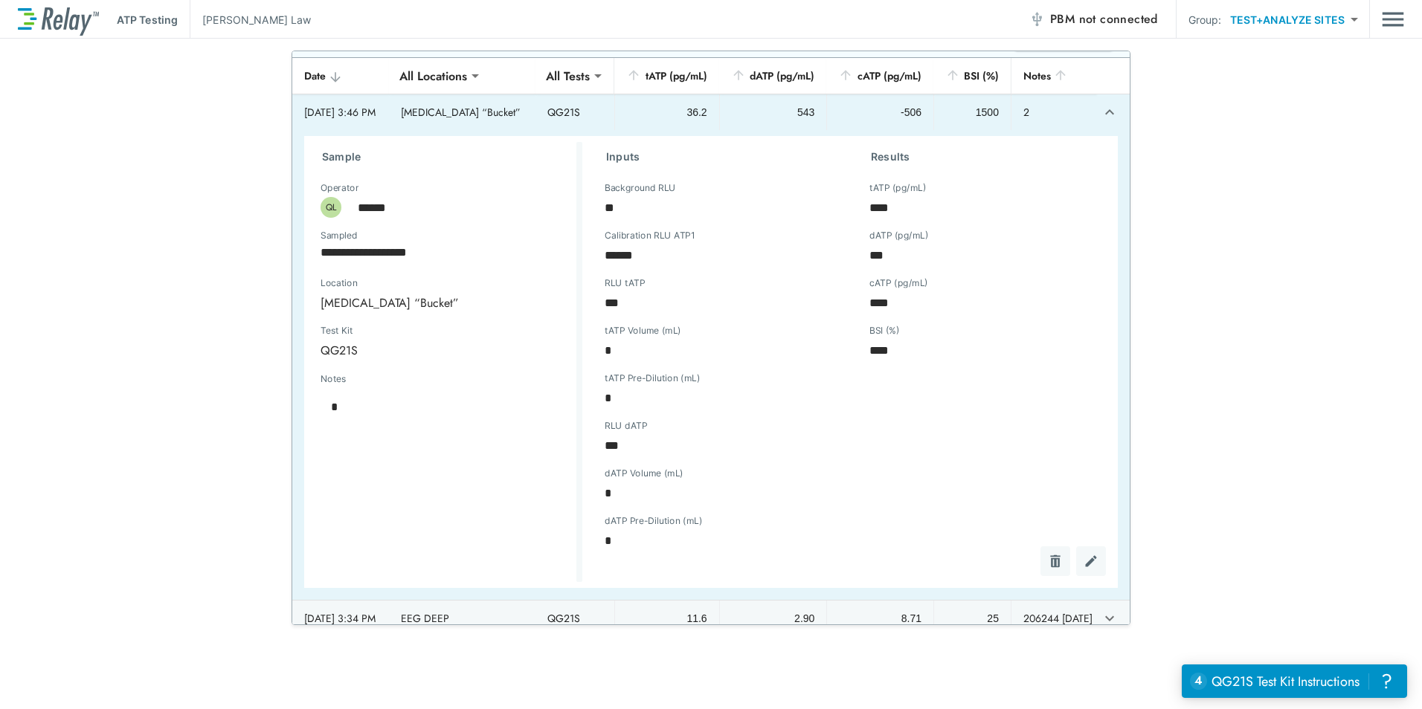
scroll to position [63, 0]
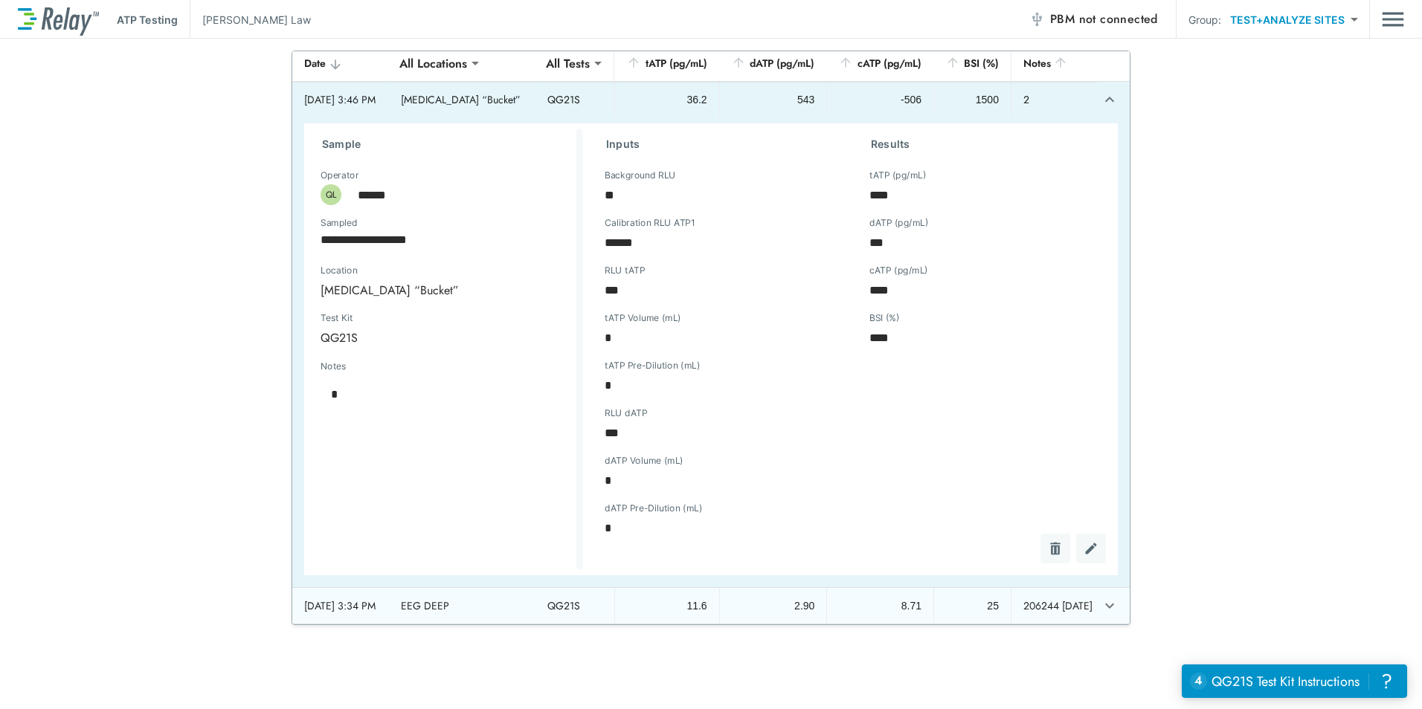
click at [1101, 604] on icon "expand row" at bounding box center [1110, 606] width 18 height 18
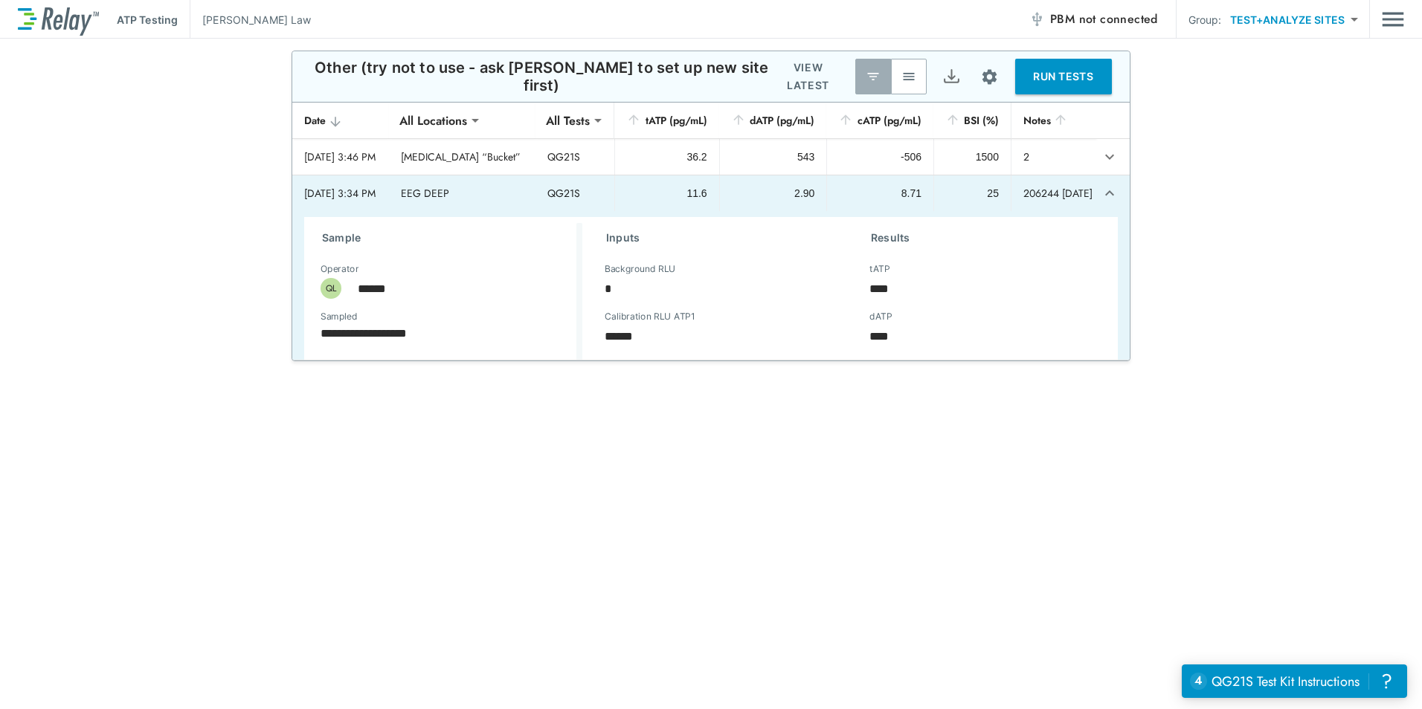
scroll to position [0, 0]
type textarea "*"
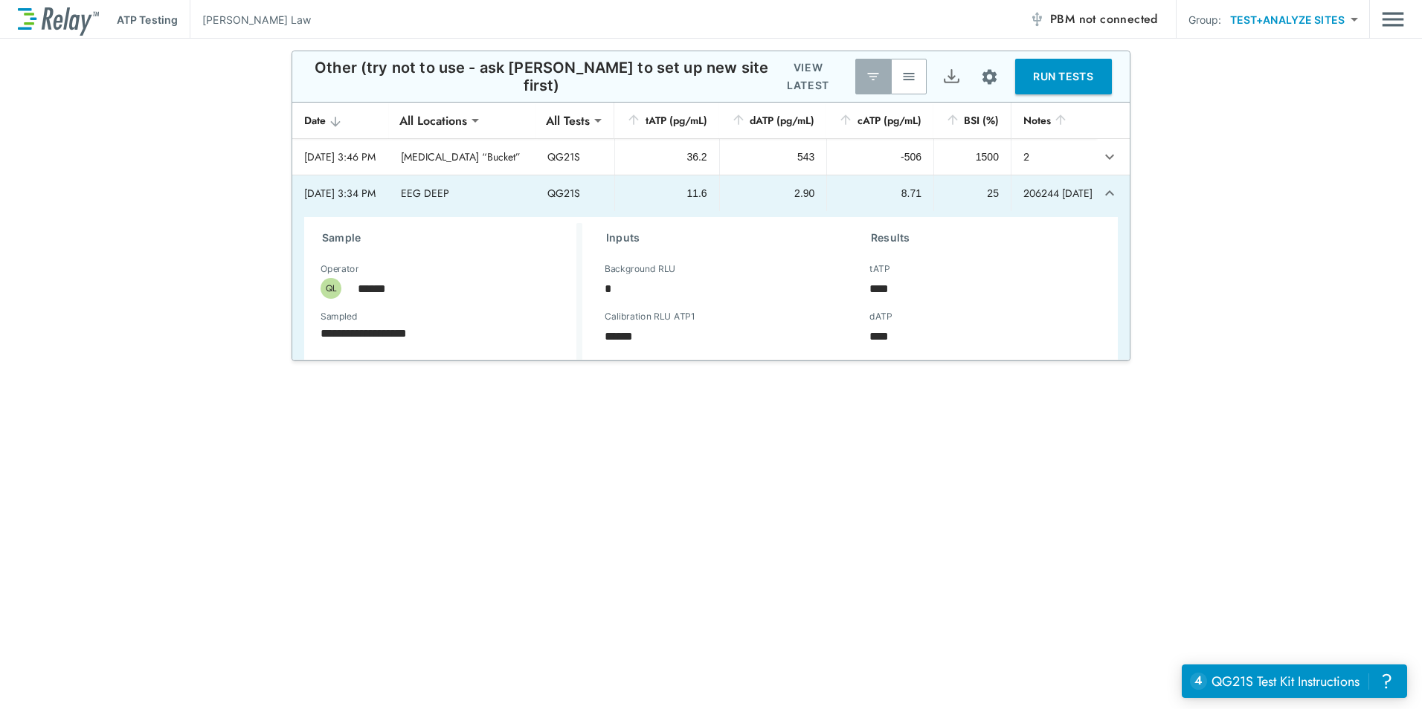
type textarea "*"
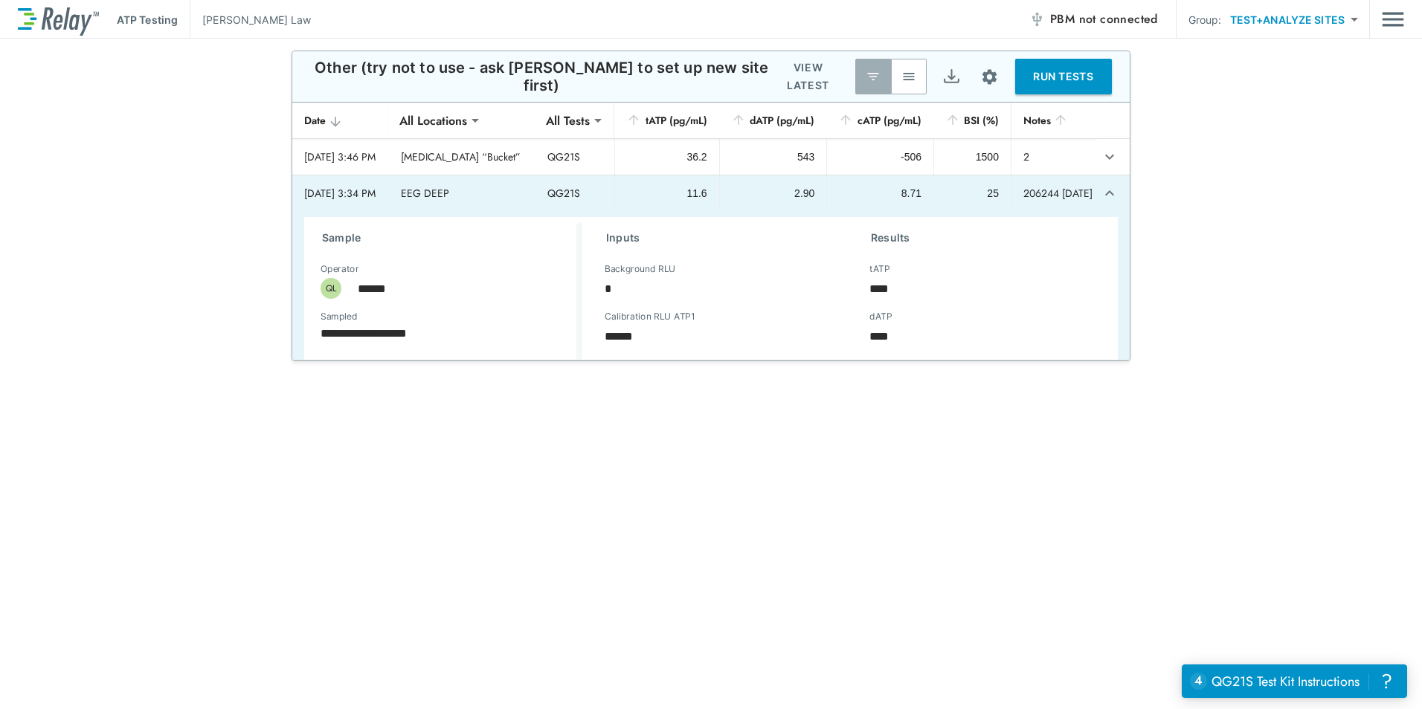
type textarea "*"
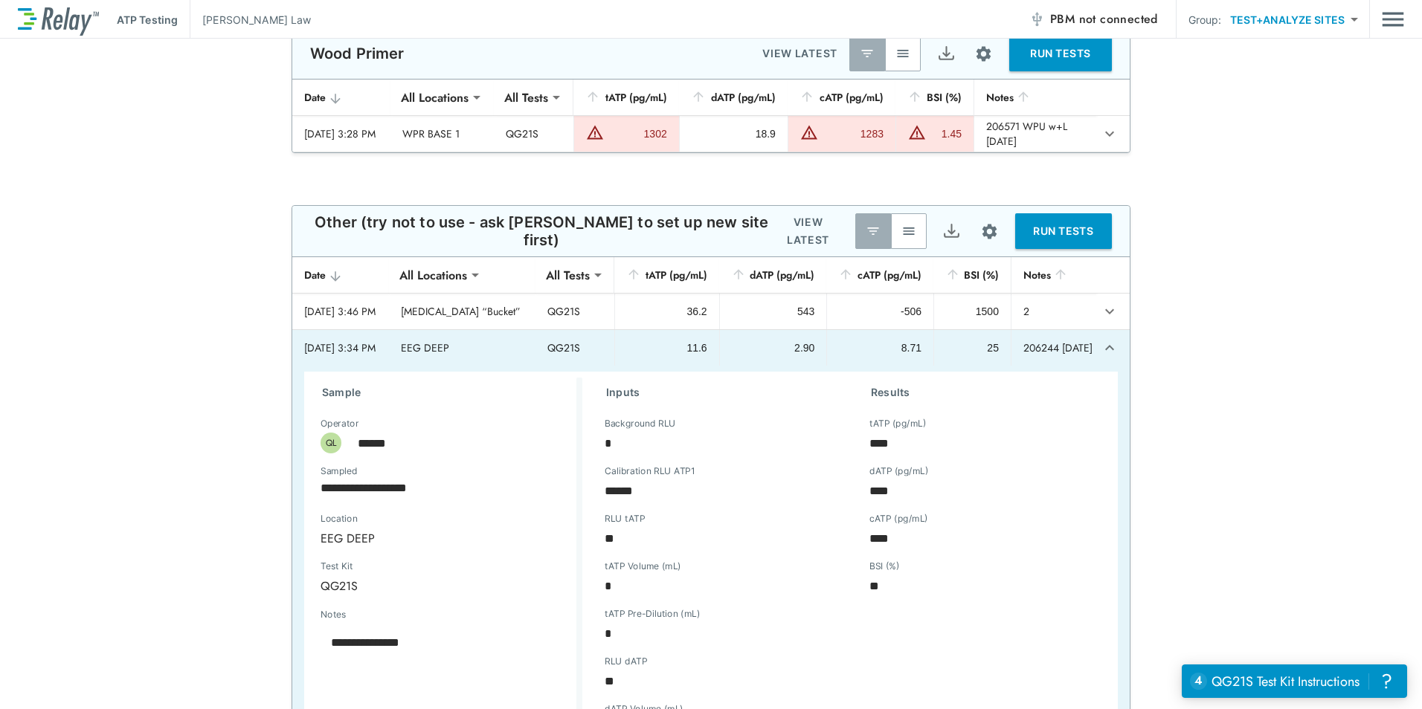
scroll to position [2201, 0]
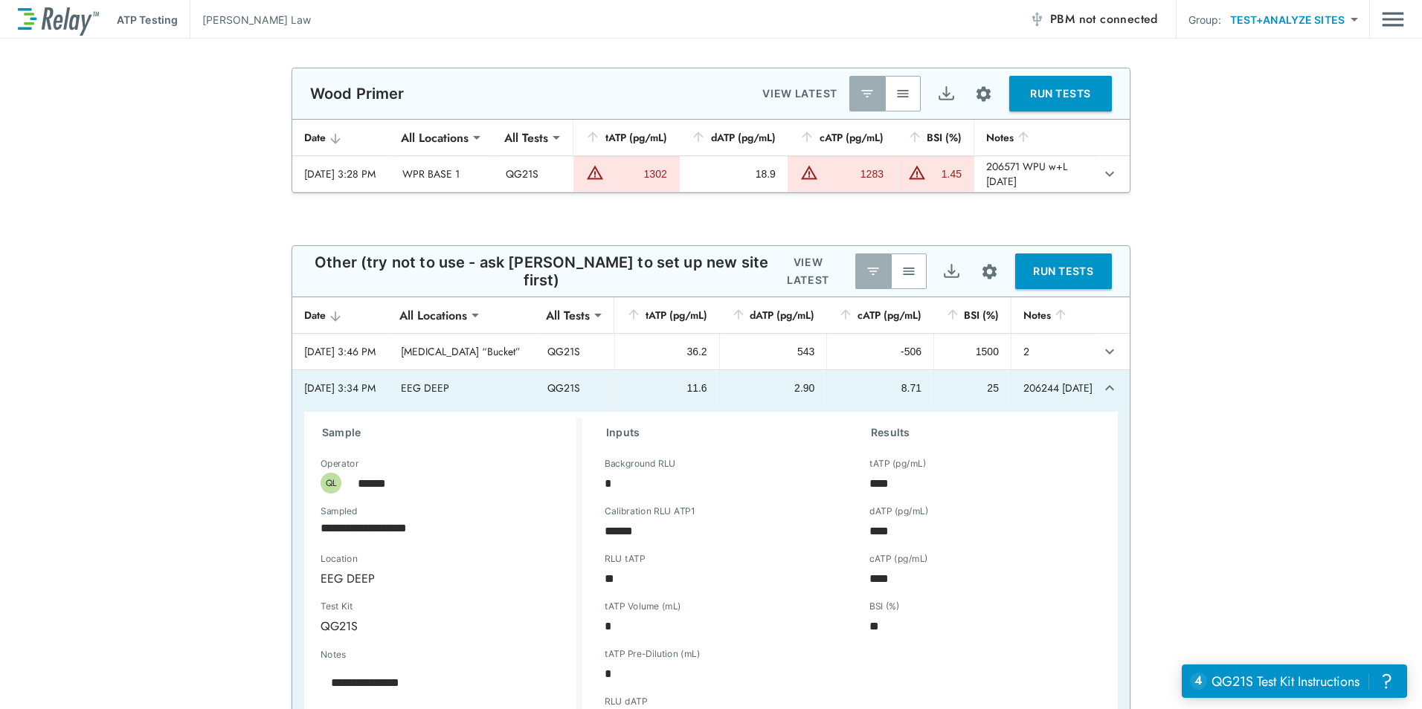
type textarea "*"
click at [1101, 397] on icon "expand row" at bounding box center [1110, 388] width 18 height 18
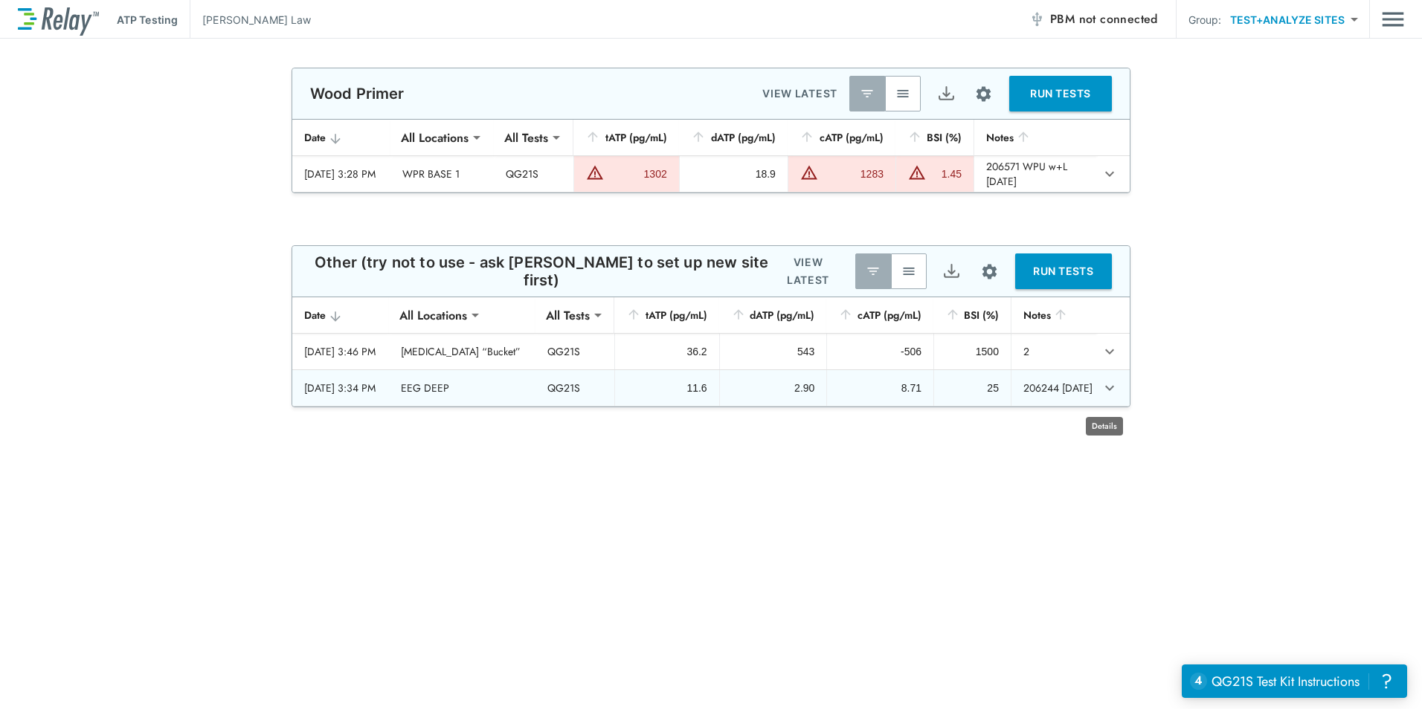
type textarea "*"
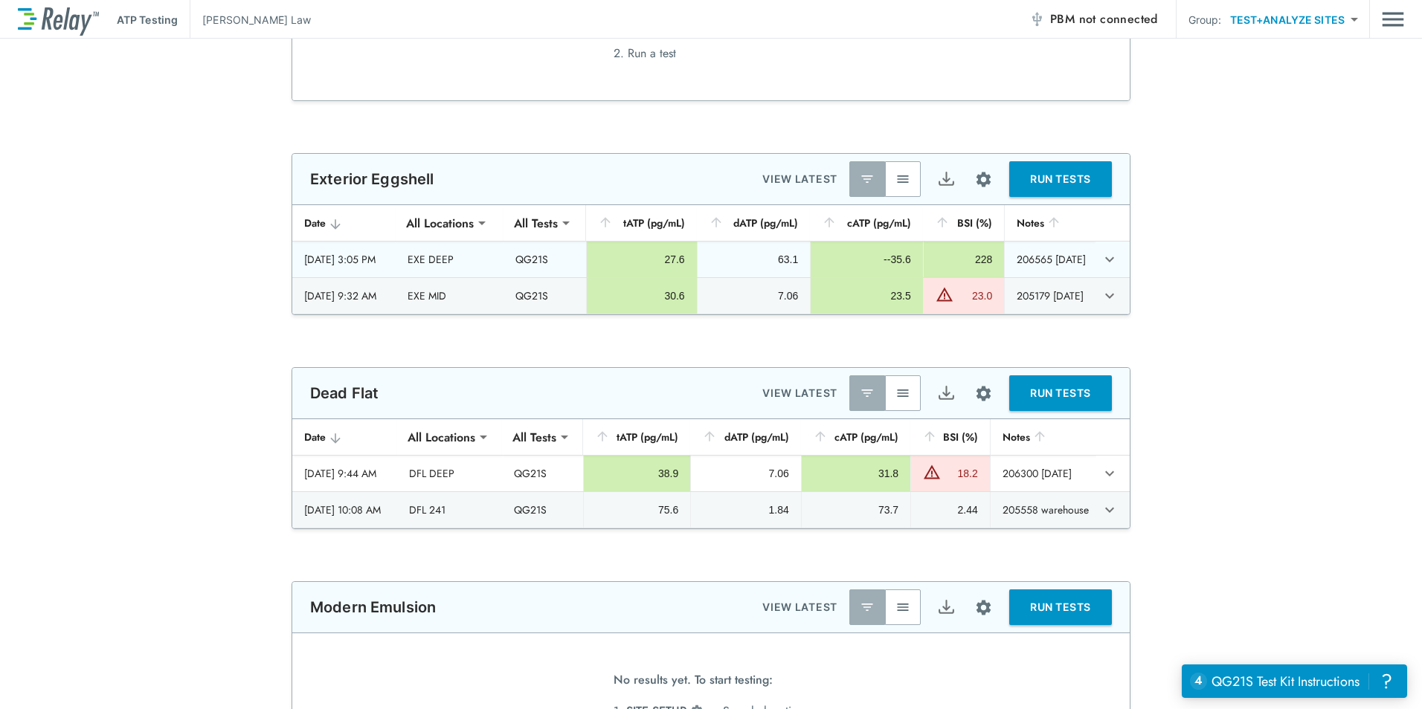
scroll to position [669, 0]
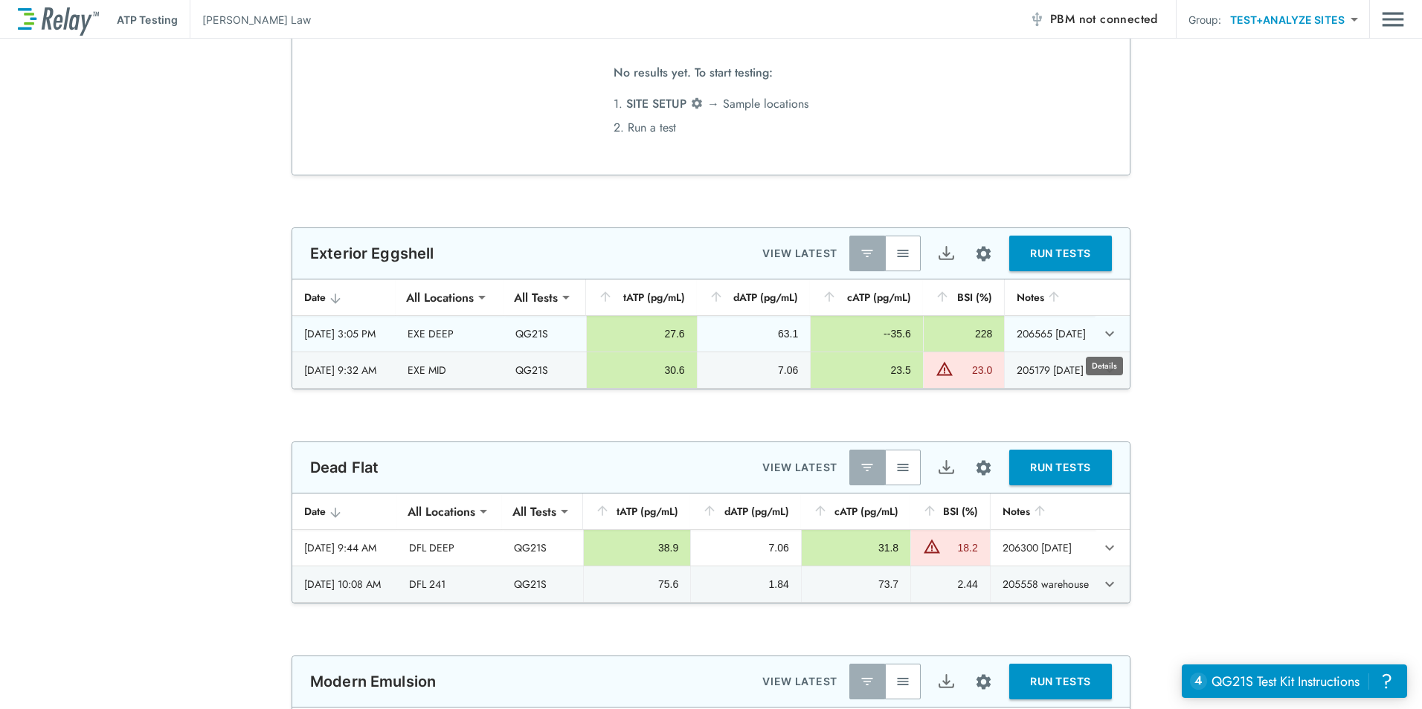
click at [1101, 331] on icon "expand row" at bounding box center [1110, 334] width 18 height 18
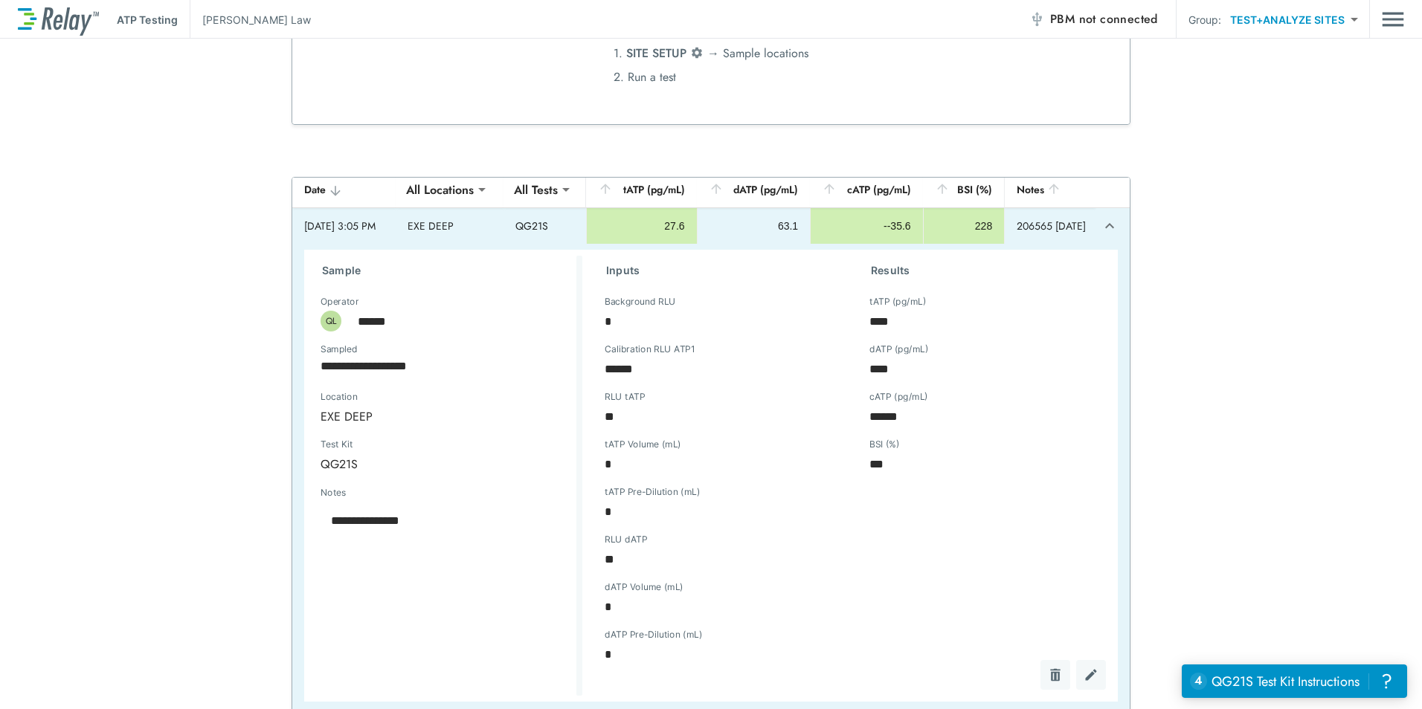
scroll to position [744, 0]
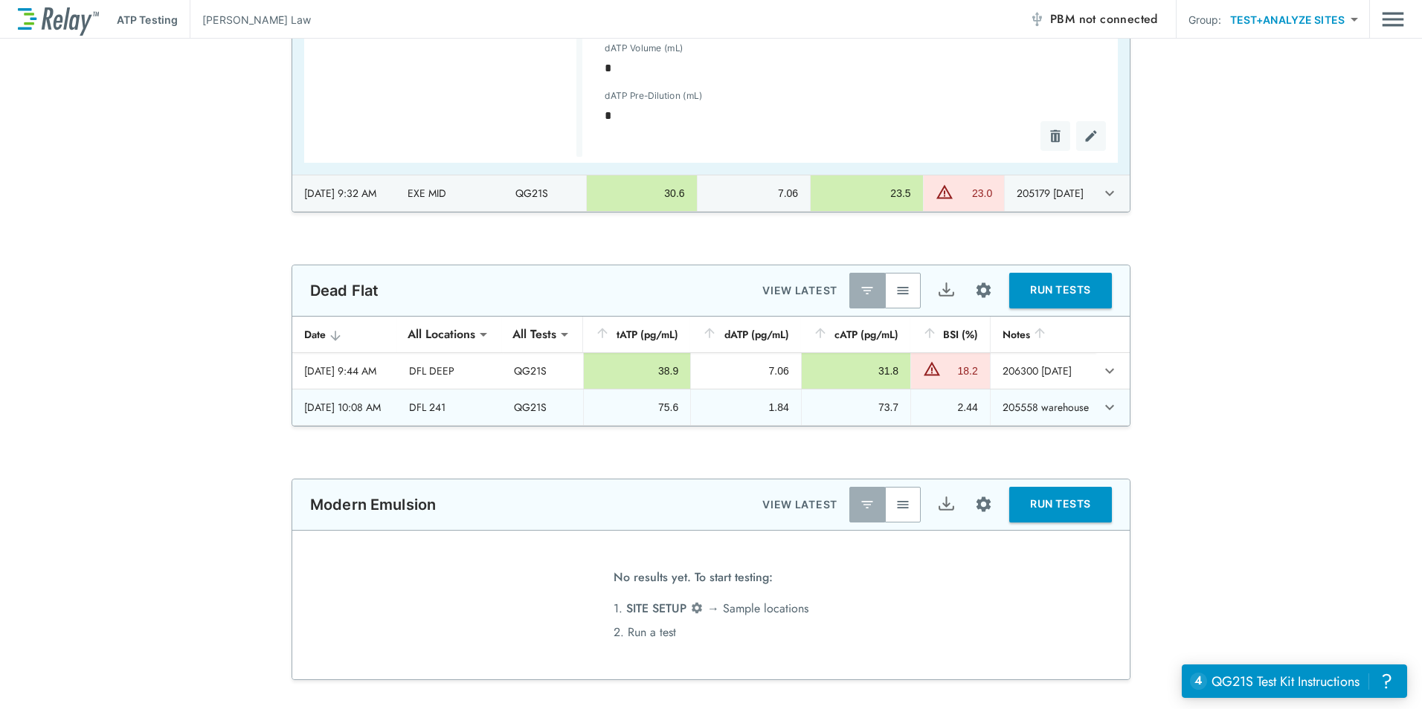
type textarea "*"
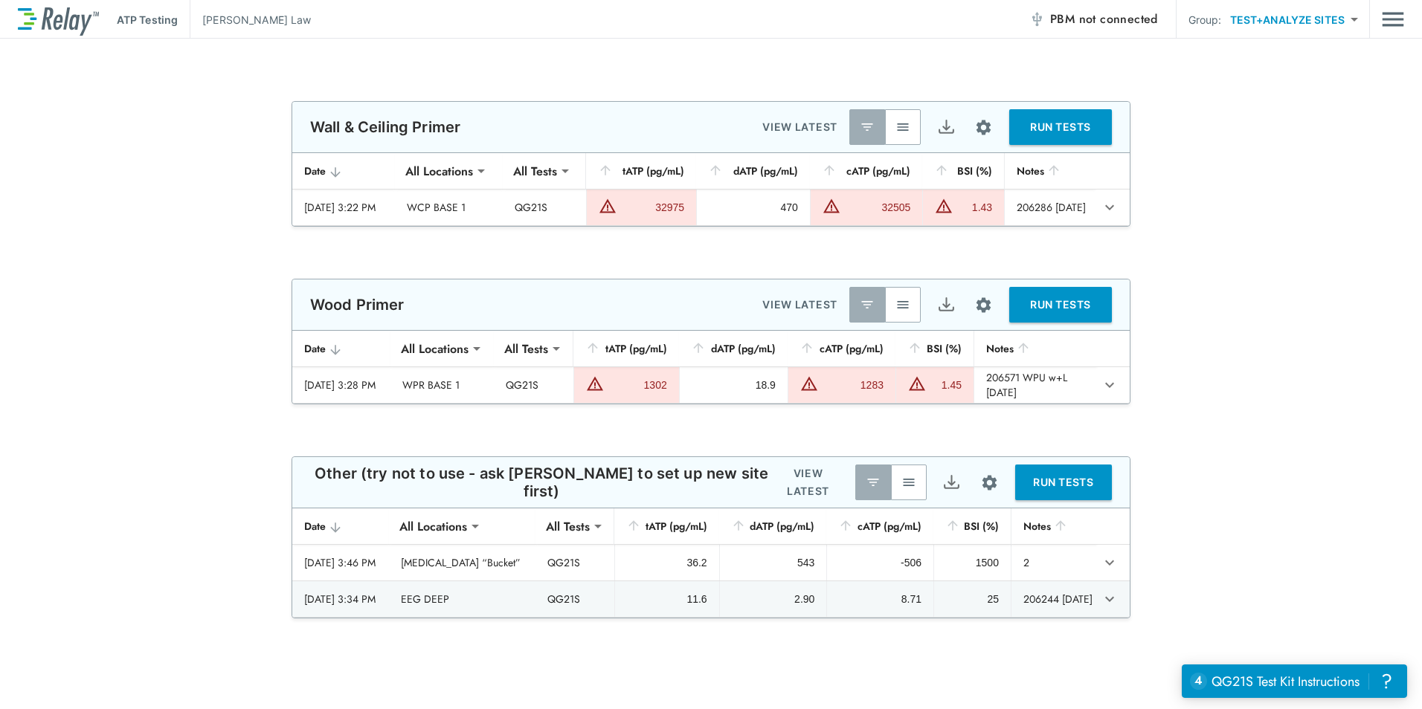
scroll to position [2529, 0]
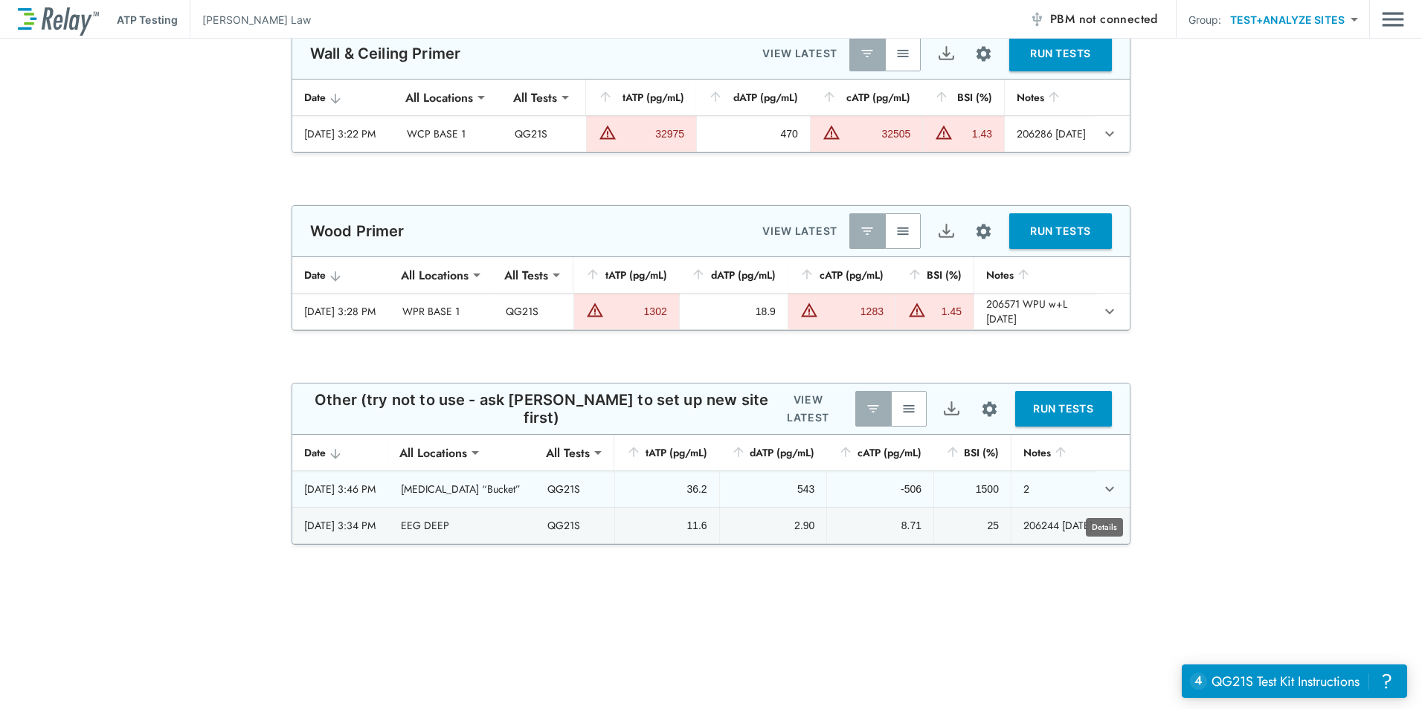
click at [1108, 492] on icon "expand row" at bounding box center [1109, 489] width 9 height 5
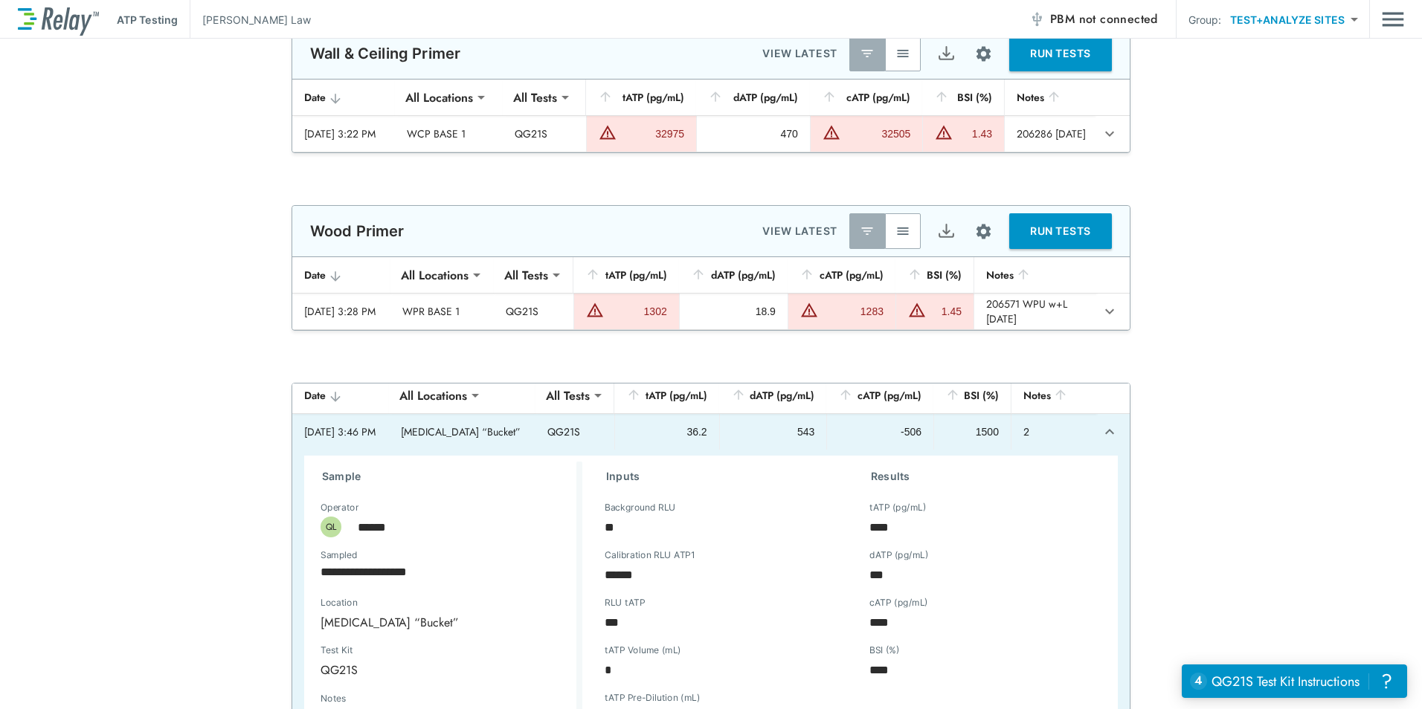
scroll to position [0, 0]
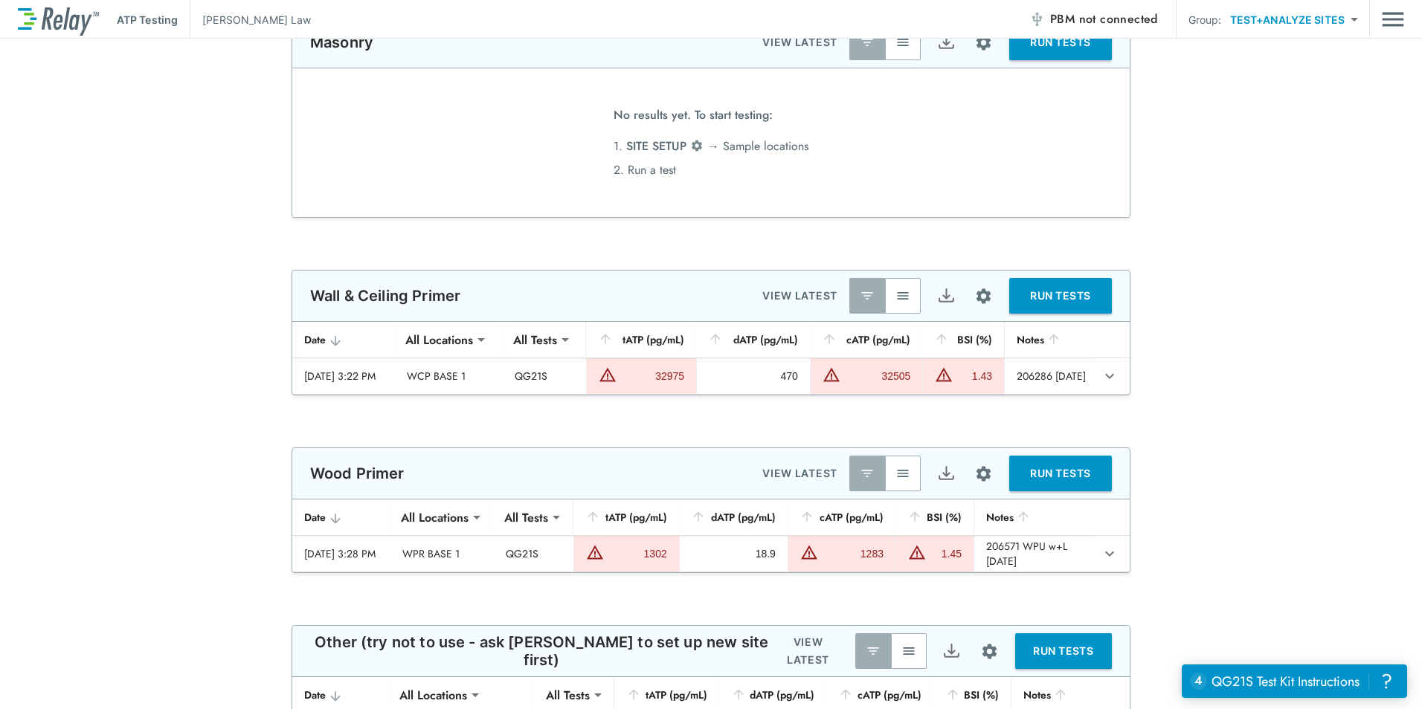
type textarea "*"
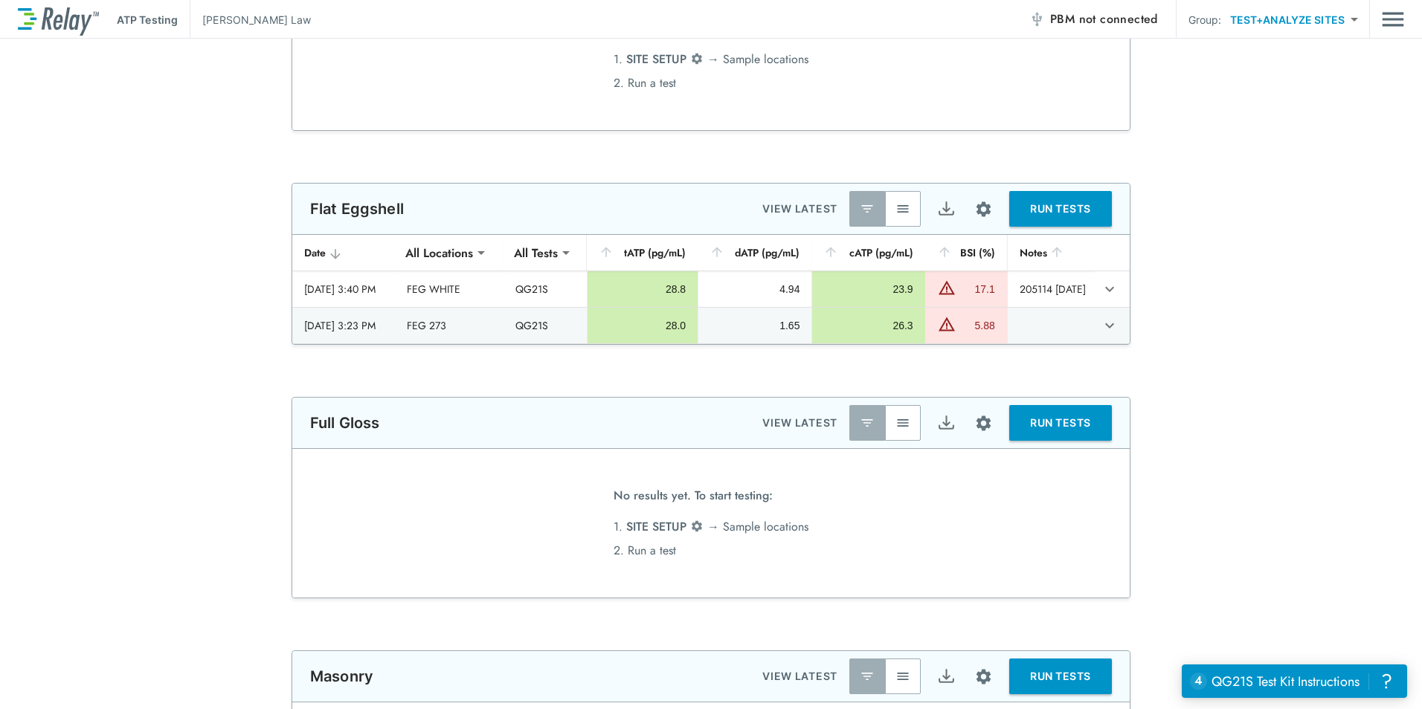
scroll to position [1521, 0]
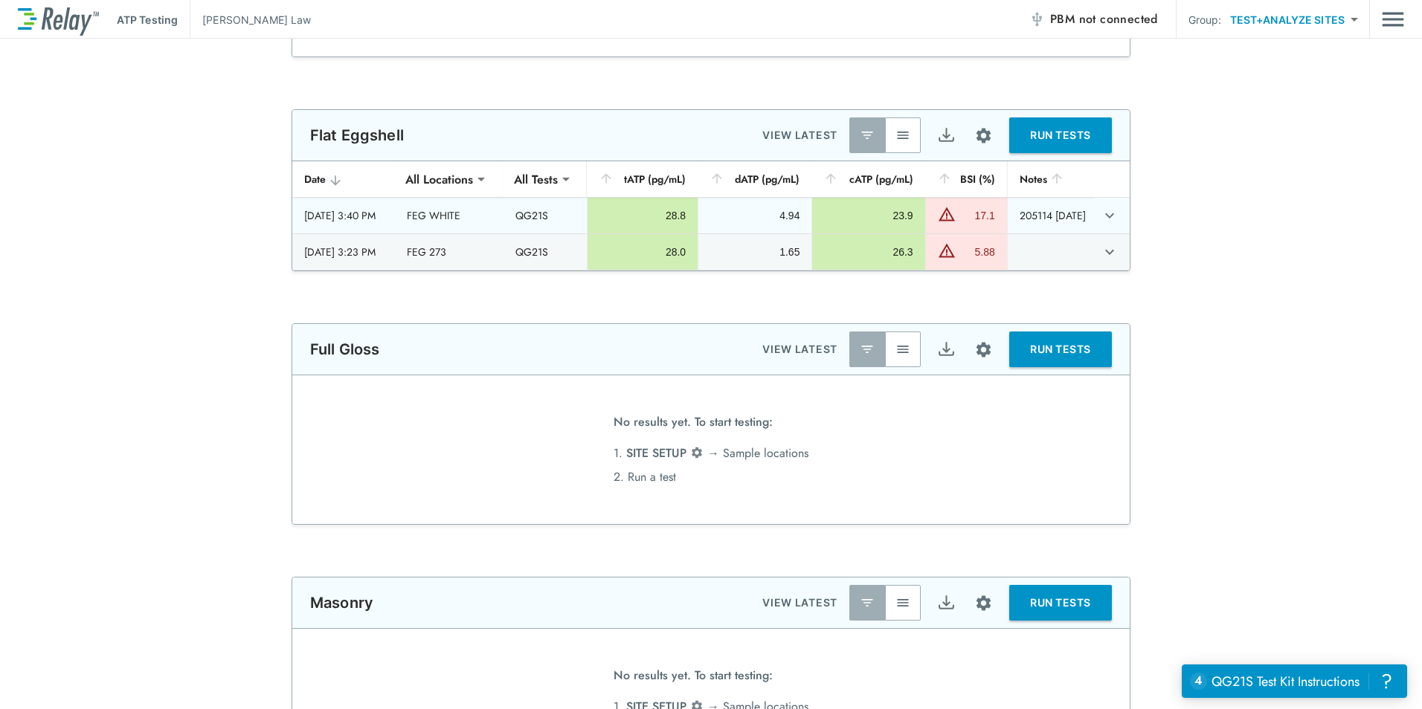
click at [1097, 216] on button "expand row" at bounding box center [1109, 215] width 25 height 25
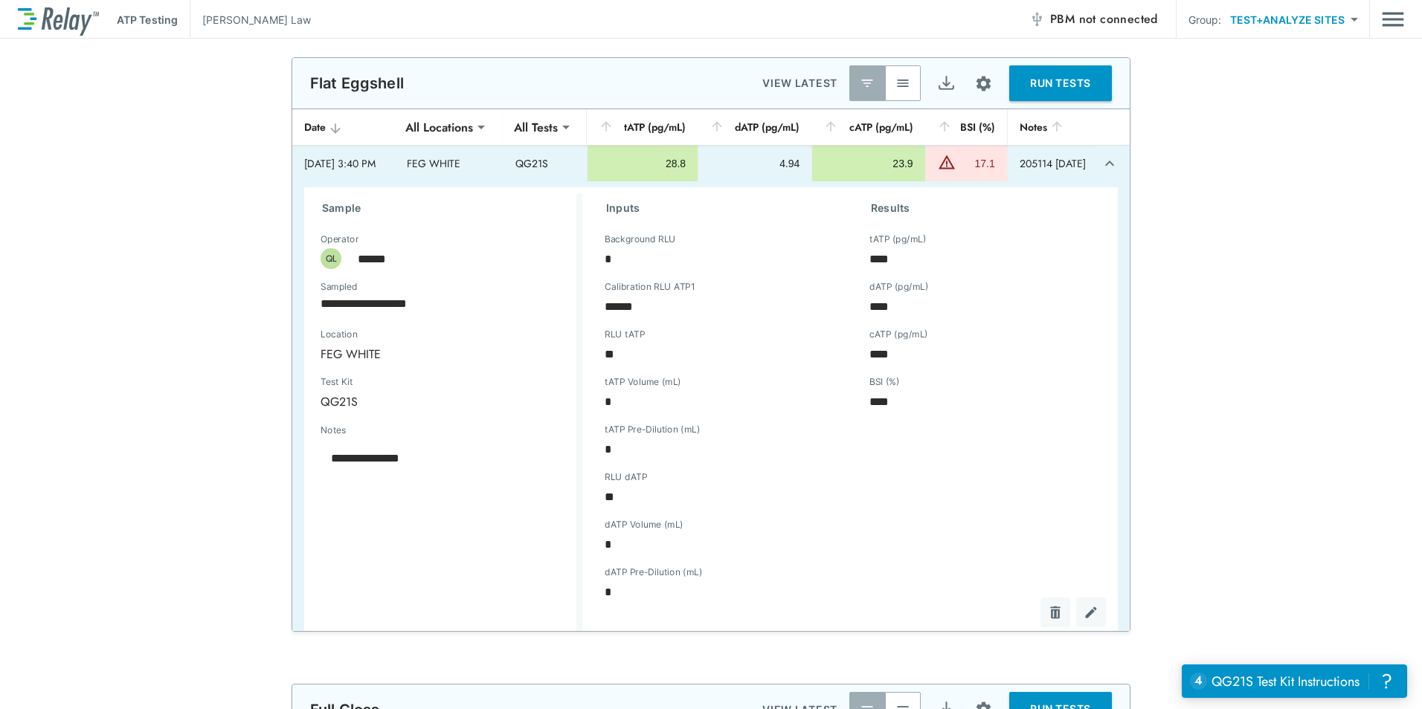
type textarea "*"
